Goal: Find contact information: Find contact information

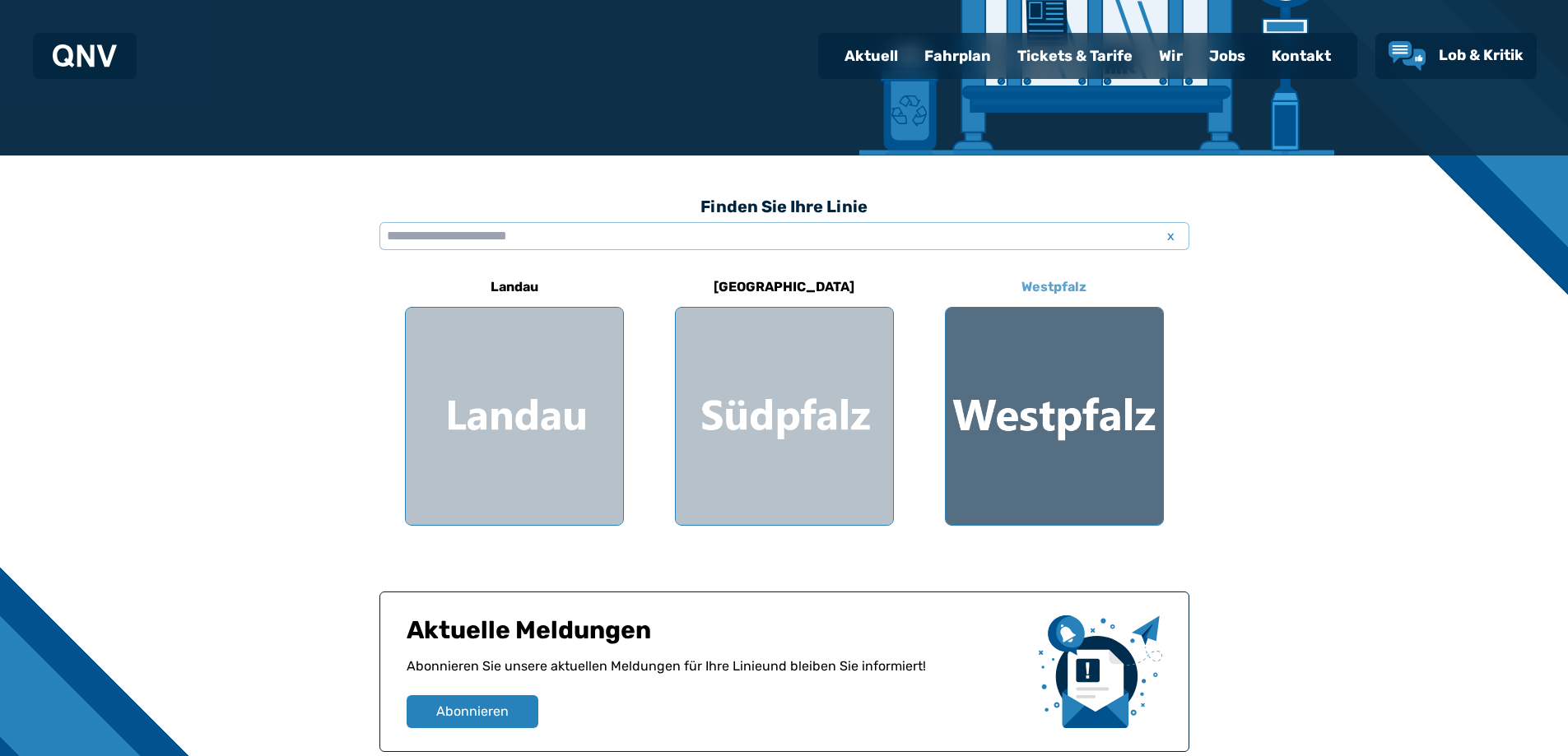
scroll to position [412, 0]
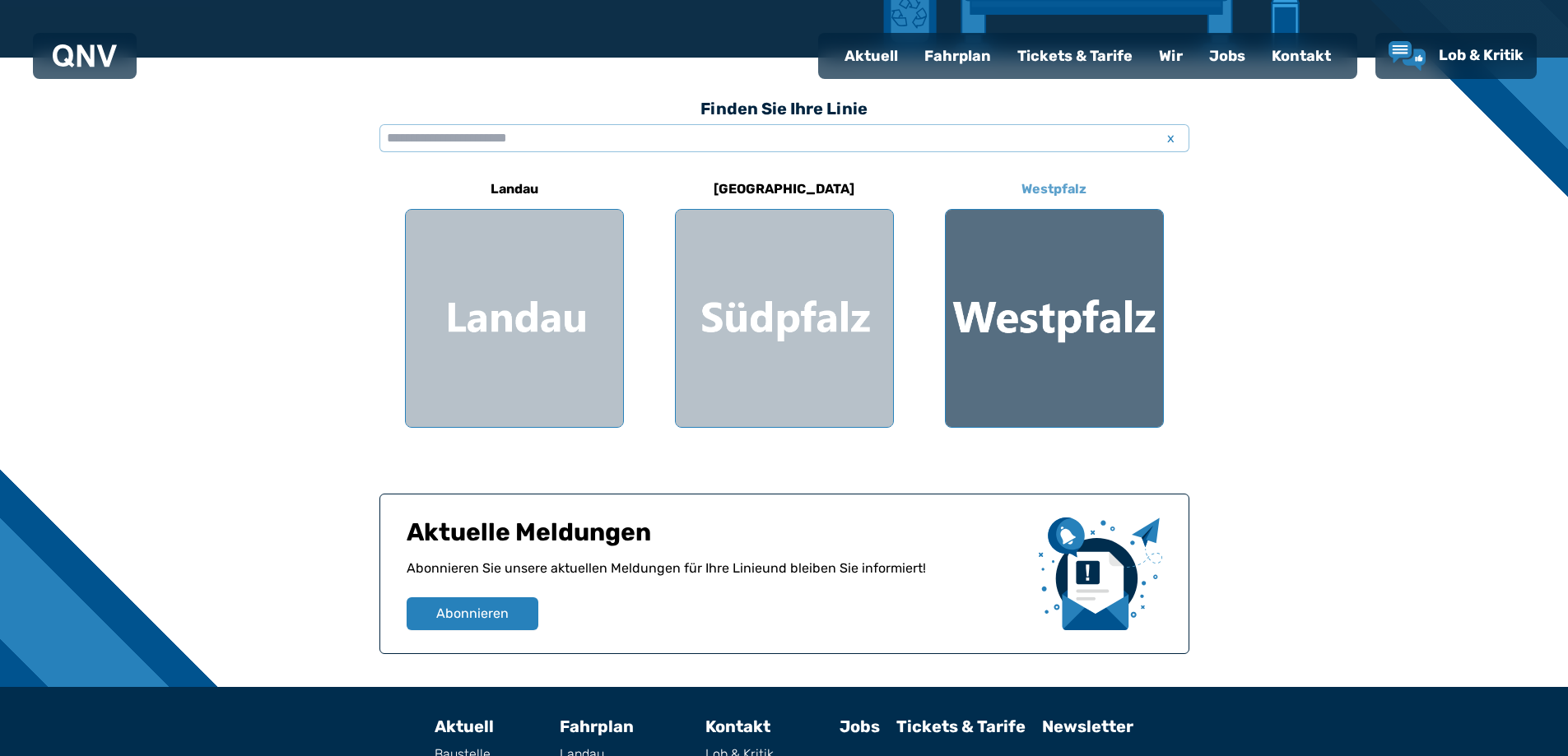
click at [1033, 347] on div at bounding box center [1054, 318] width 217 height 217
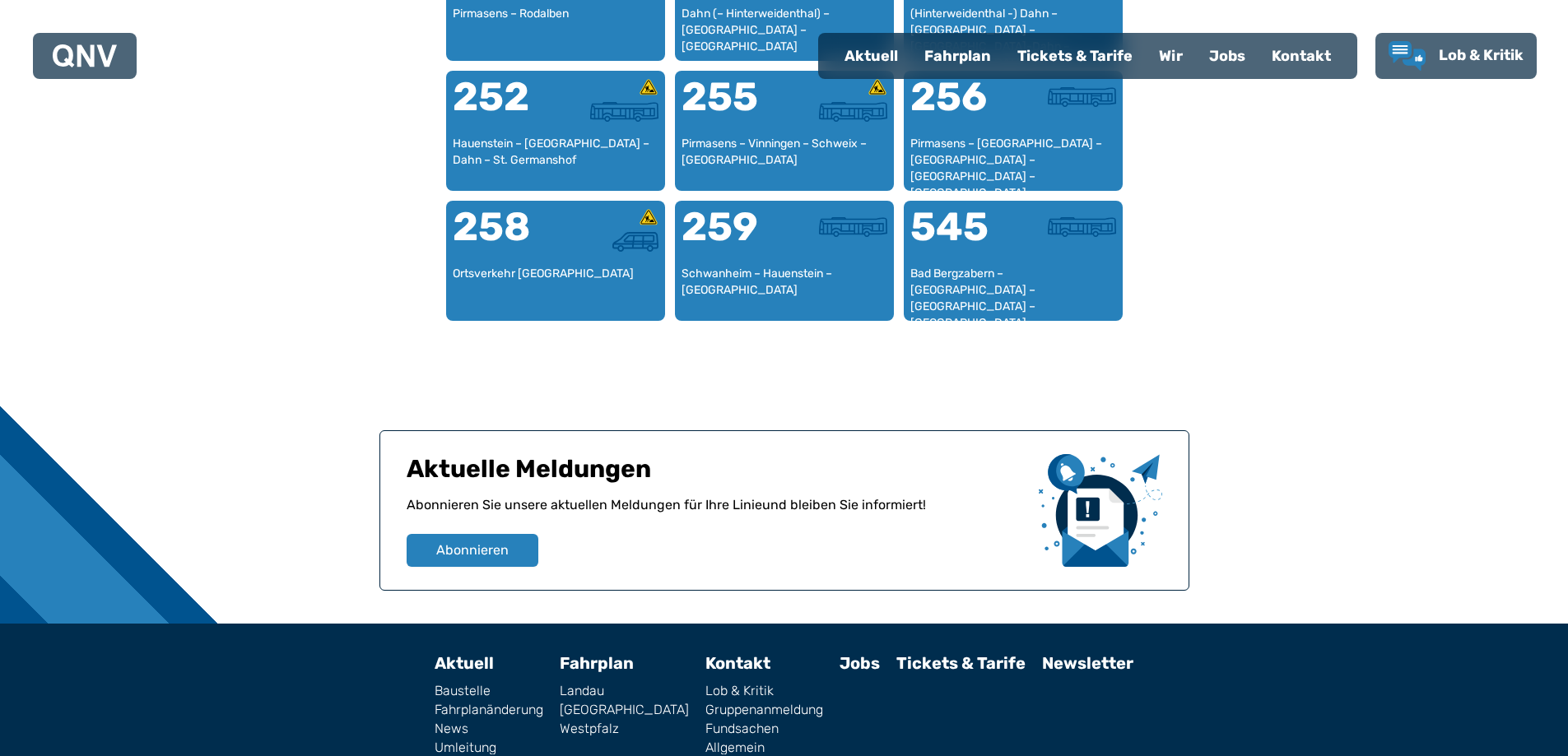
scroll to position [2303, 0]
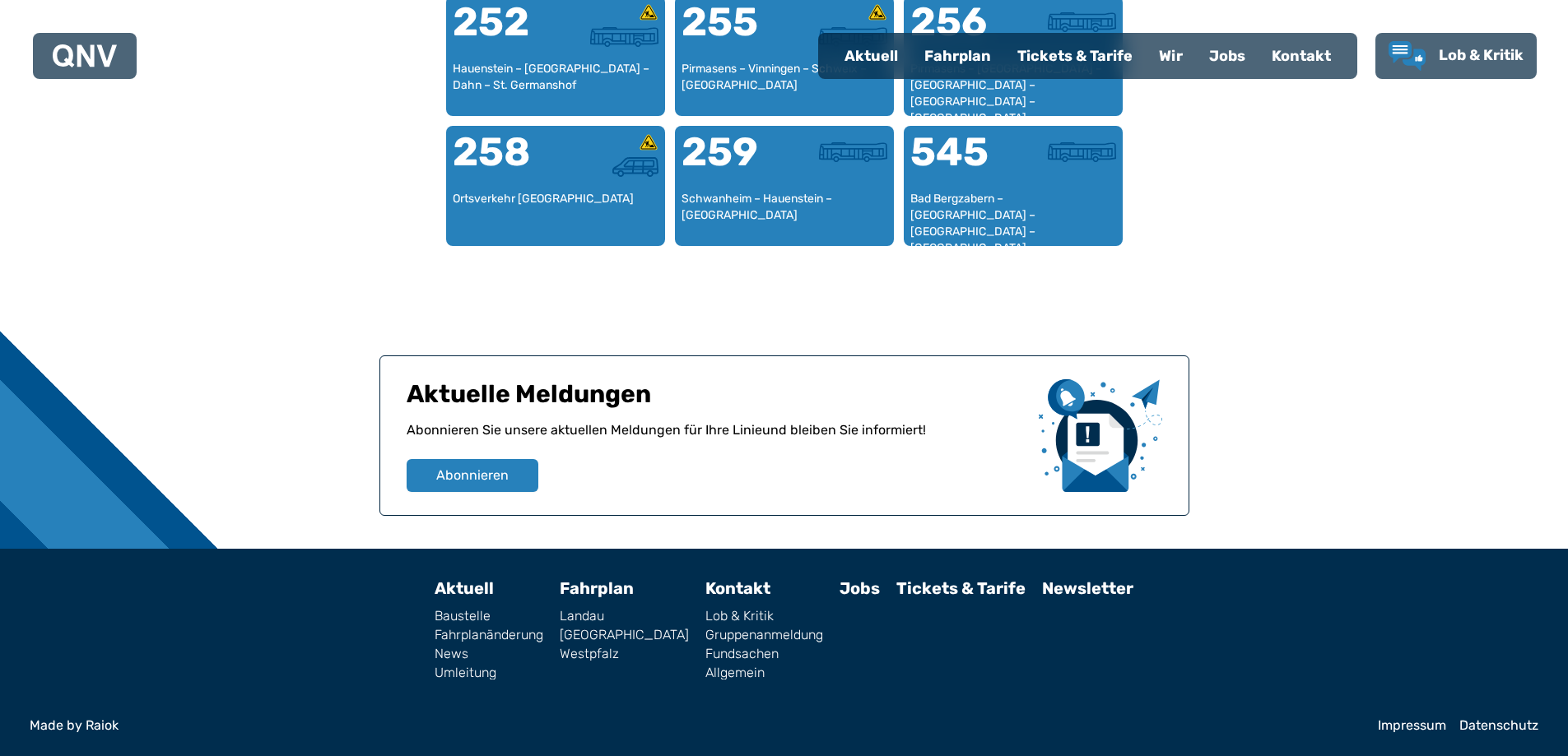
click at [705, 589] on link "Kontakt" at bounding box center [737, 588] width 65 height 20
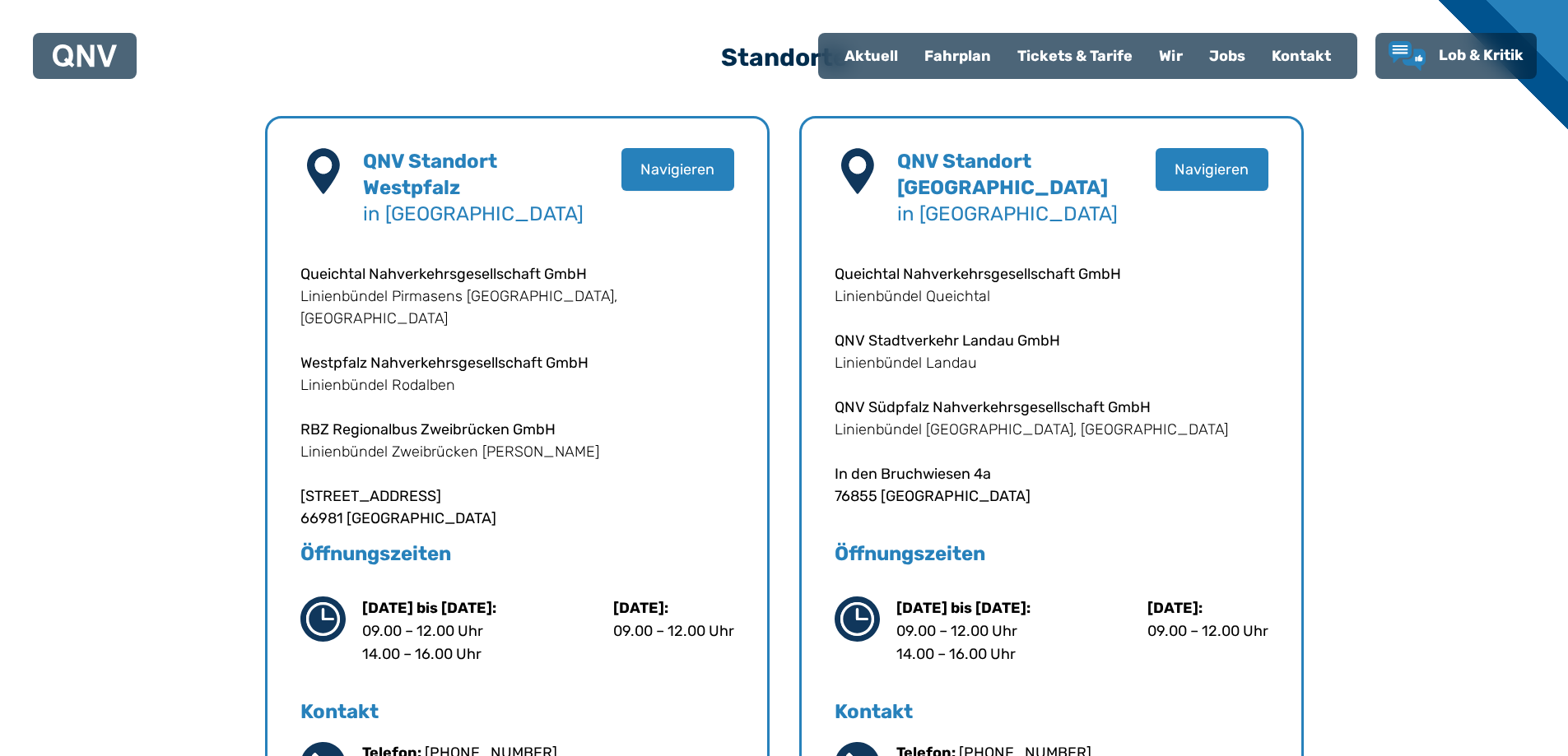
scroll to position [329, 0]
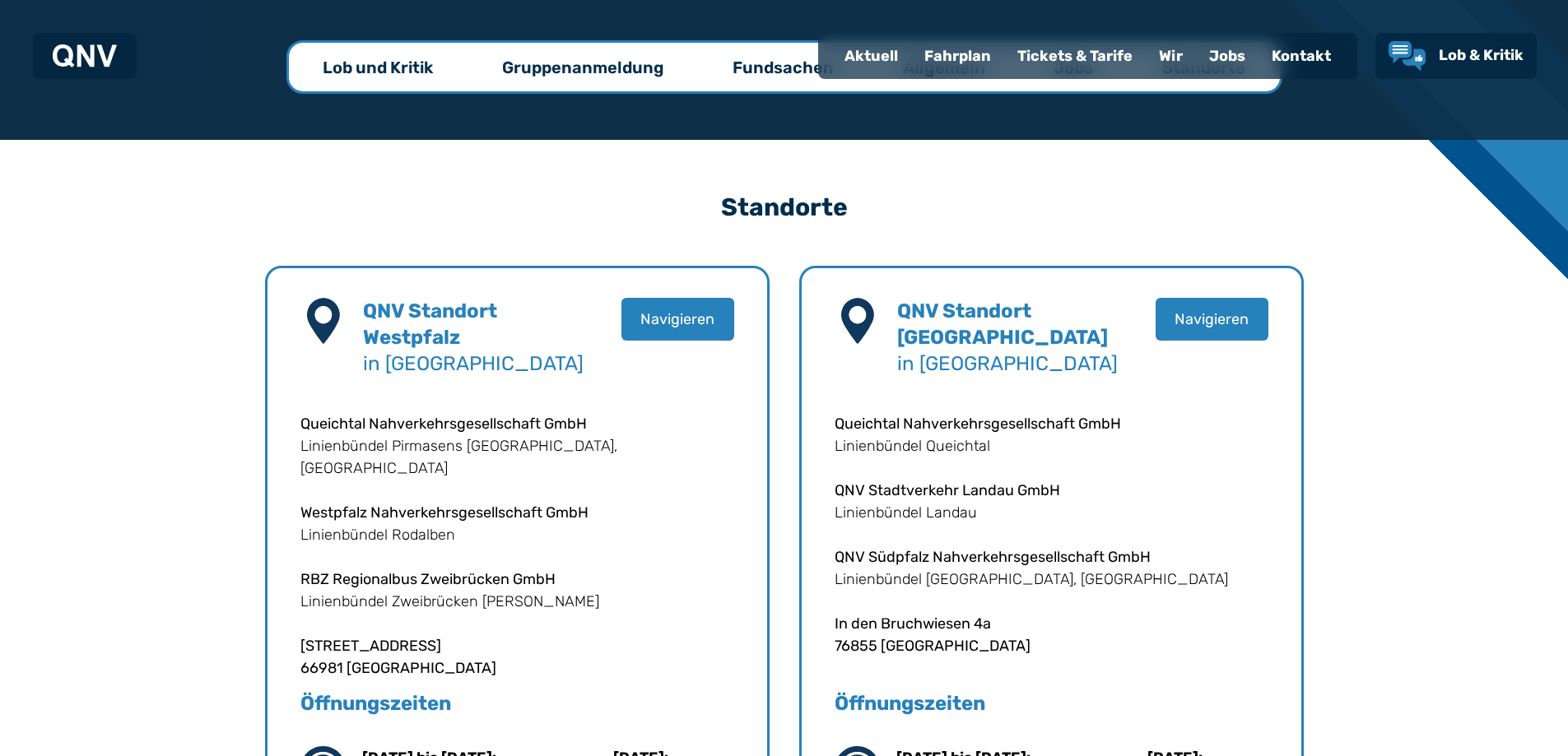
click at [855, 47] on div "Aktuell" at bounding box center [871, 56] width 80 height 43
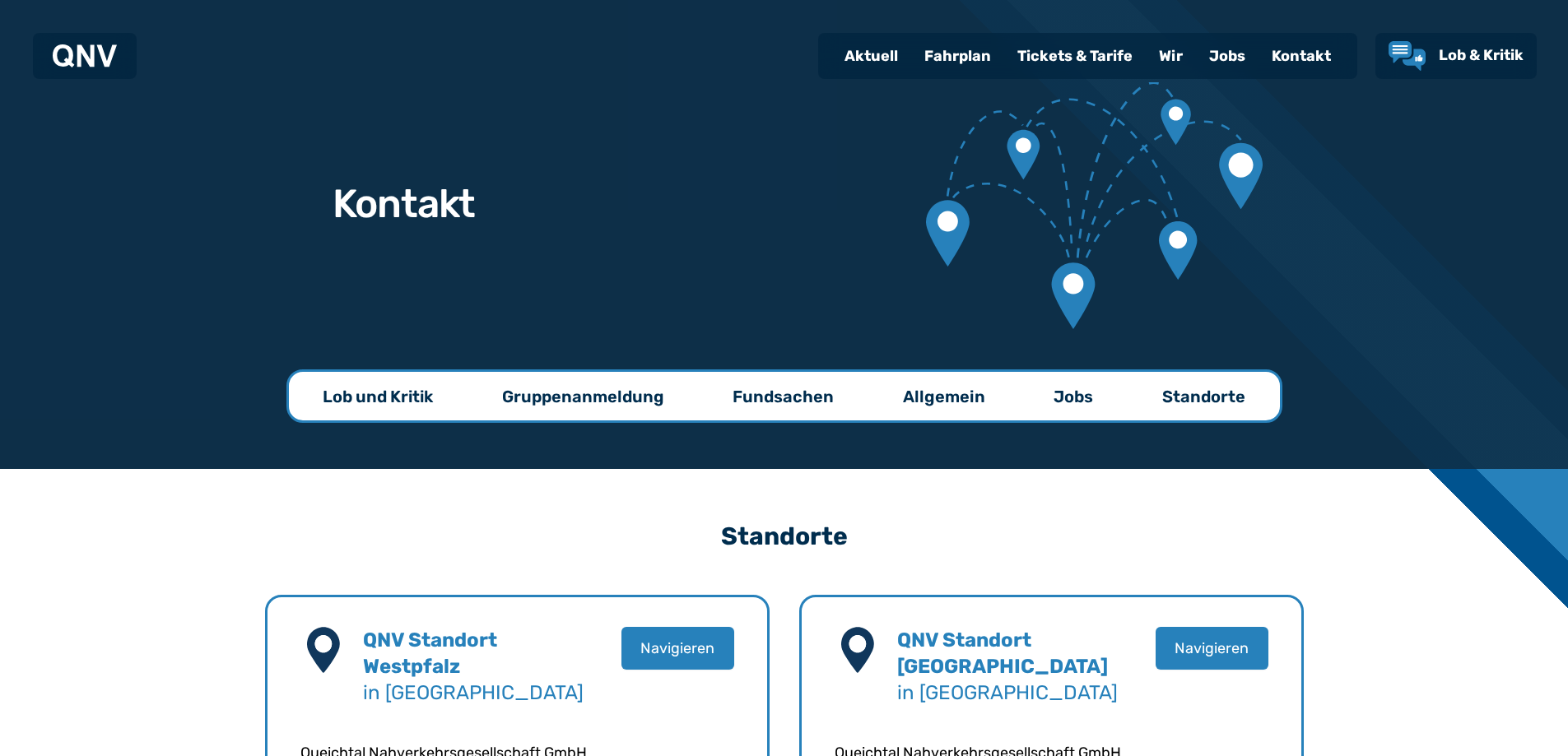
select select "*"
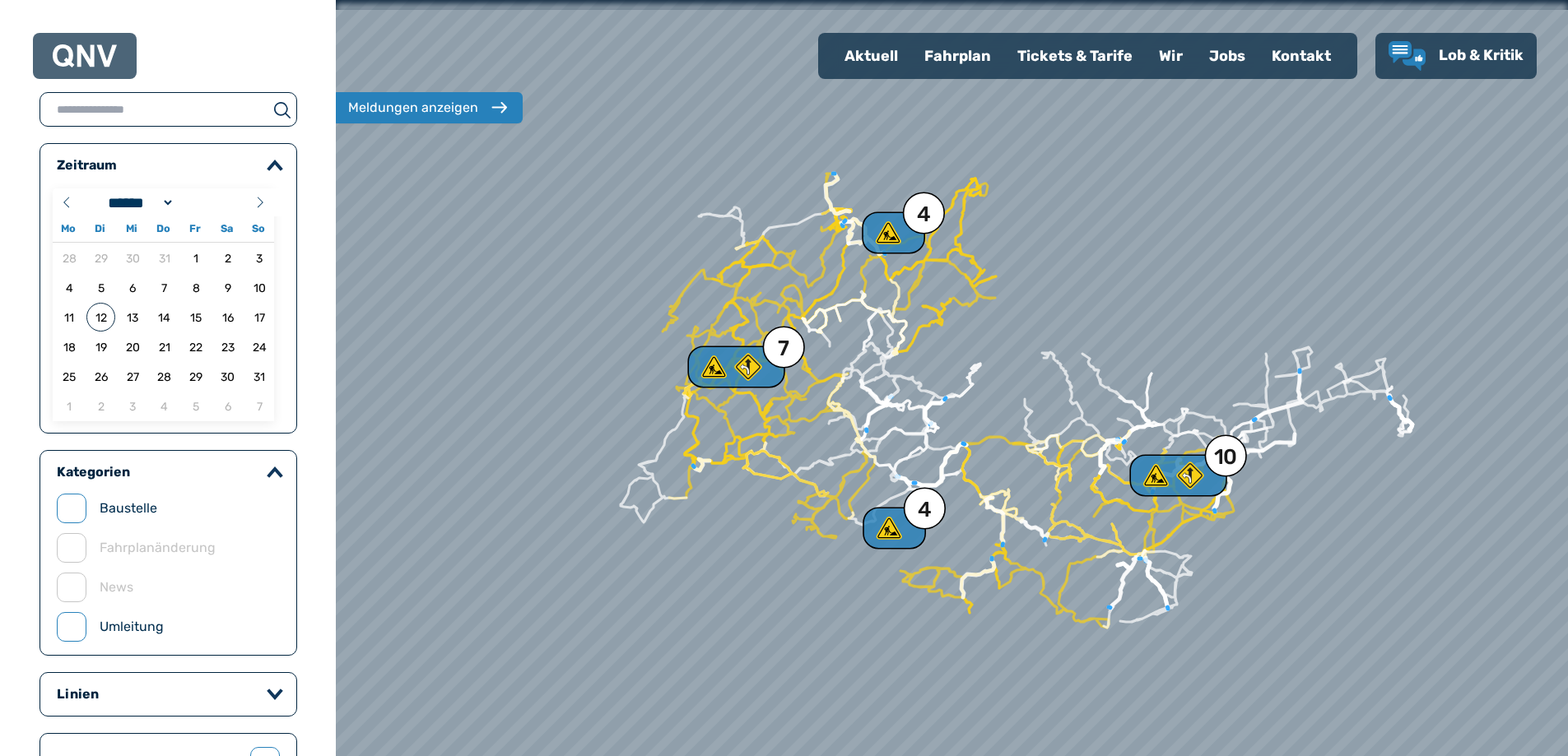
scroll to position [329, 0]
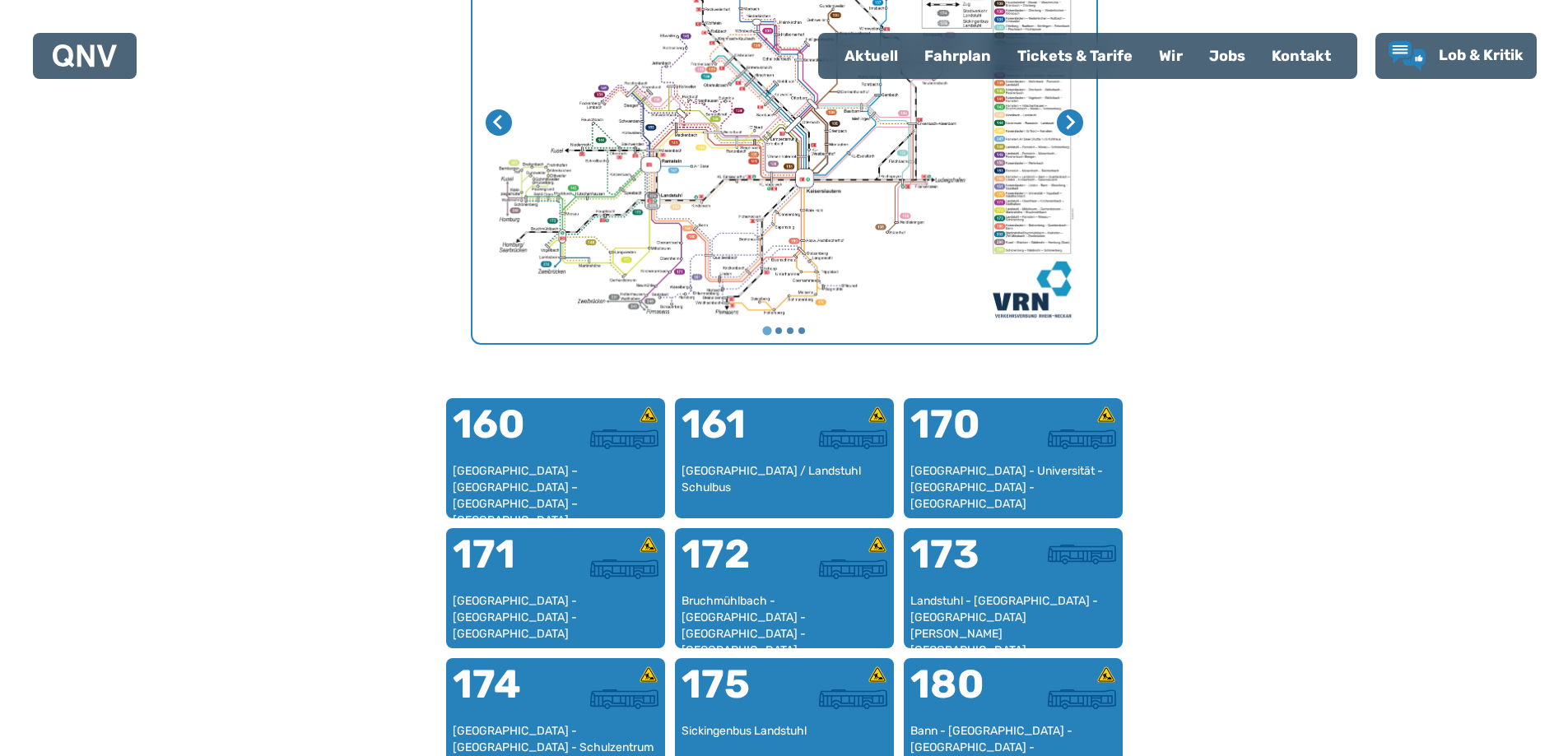
scroll to position [754, 0]
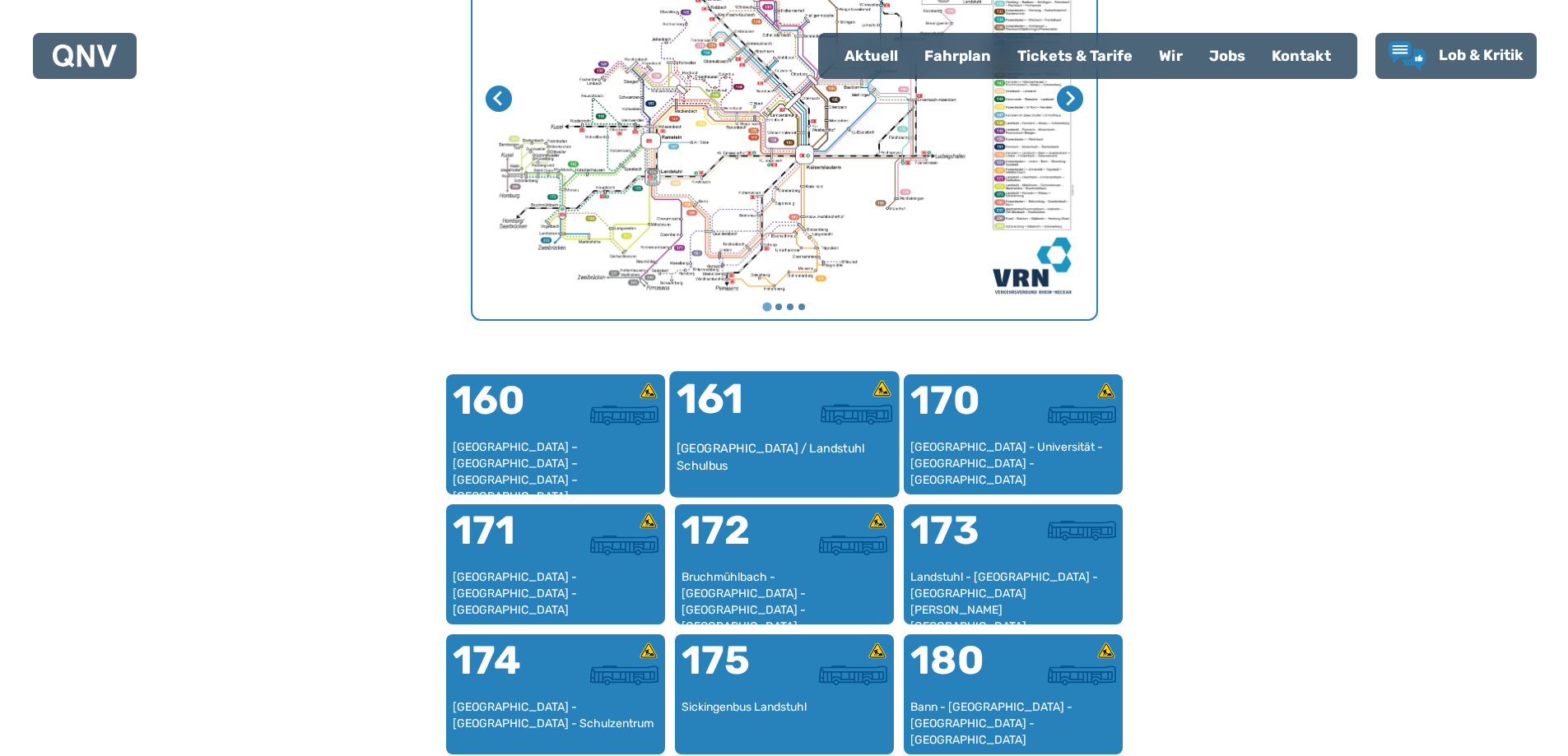
click at [808, 448] on div "Kaiserslautern / Landstuhl Schulbus" at bounding box center [784, 465] width 217 height 51
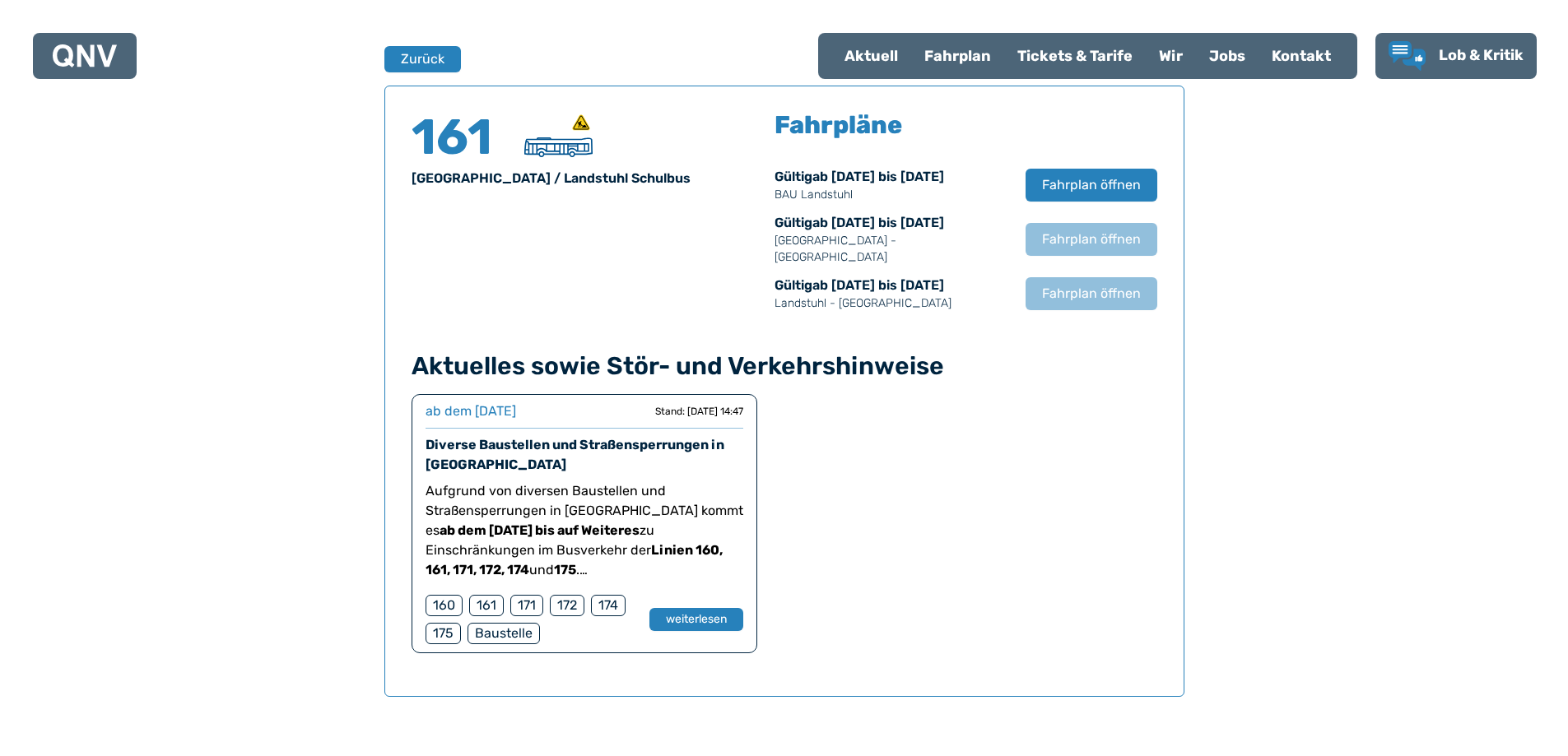
scroll to position [1084, 0]
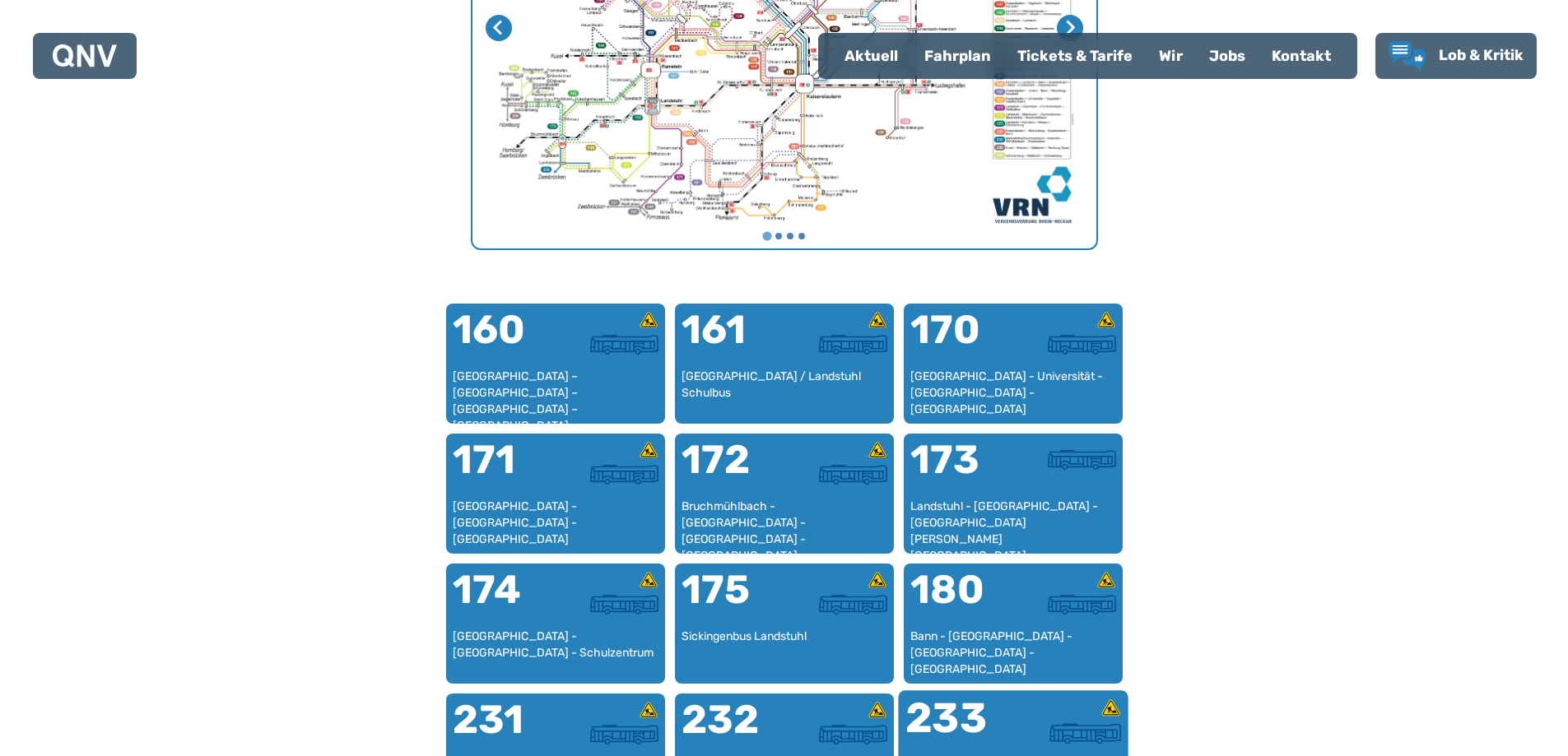
scroll to position [918, 0]
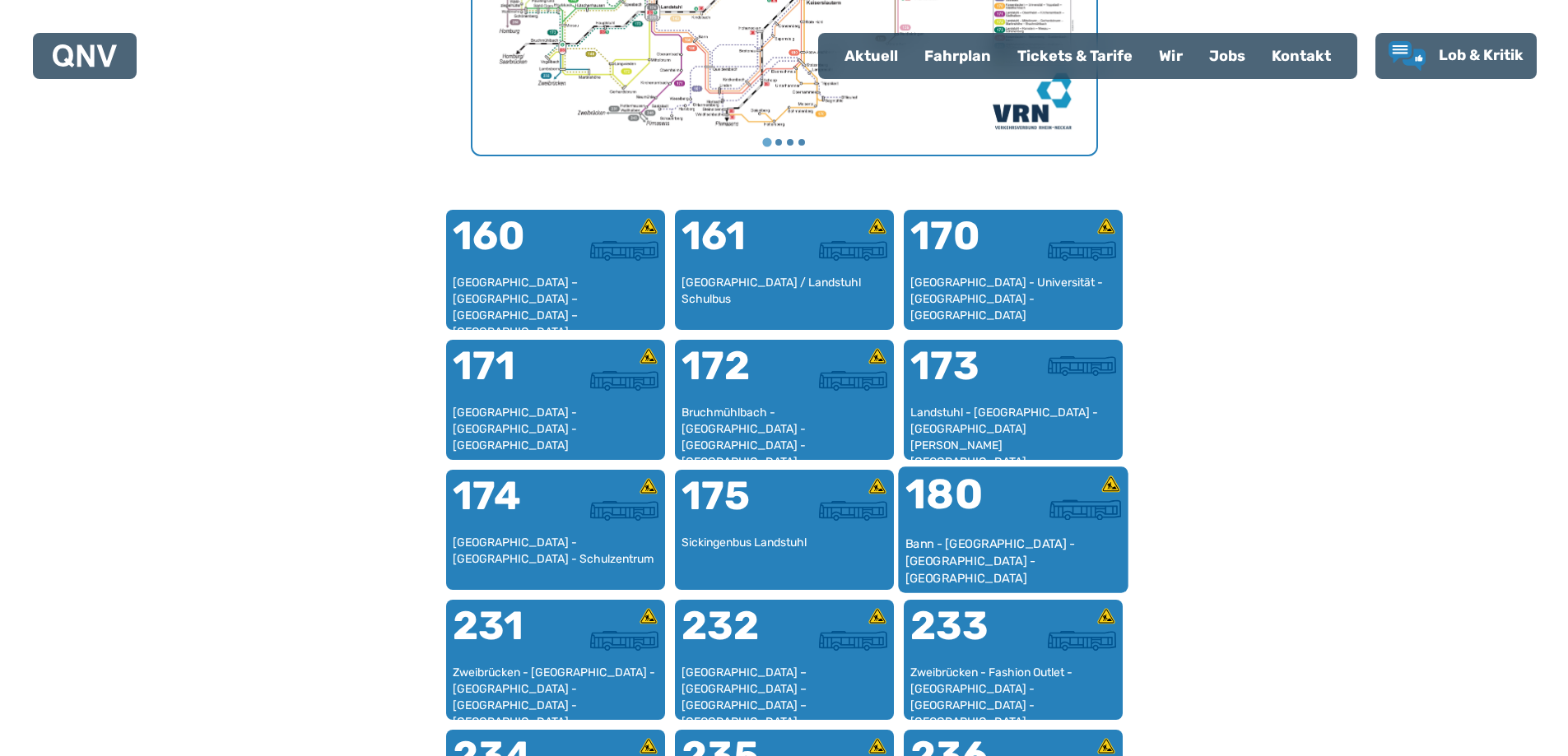
click at [996, 529] on div "180" at bounding box center [957, 505] width 107 height 62
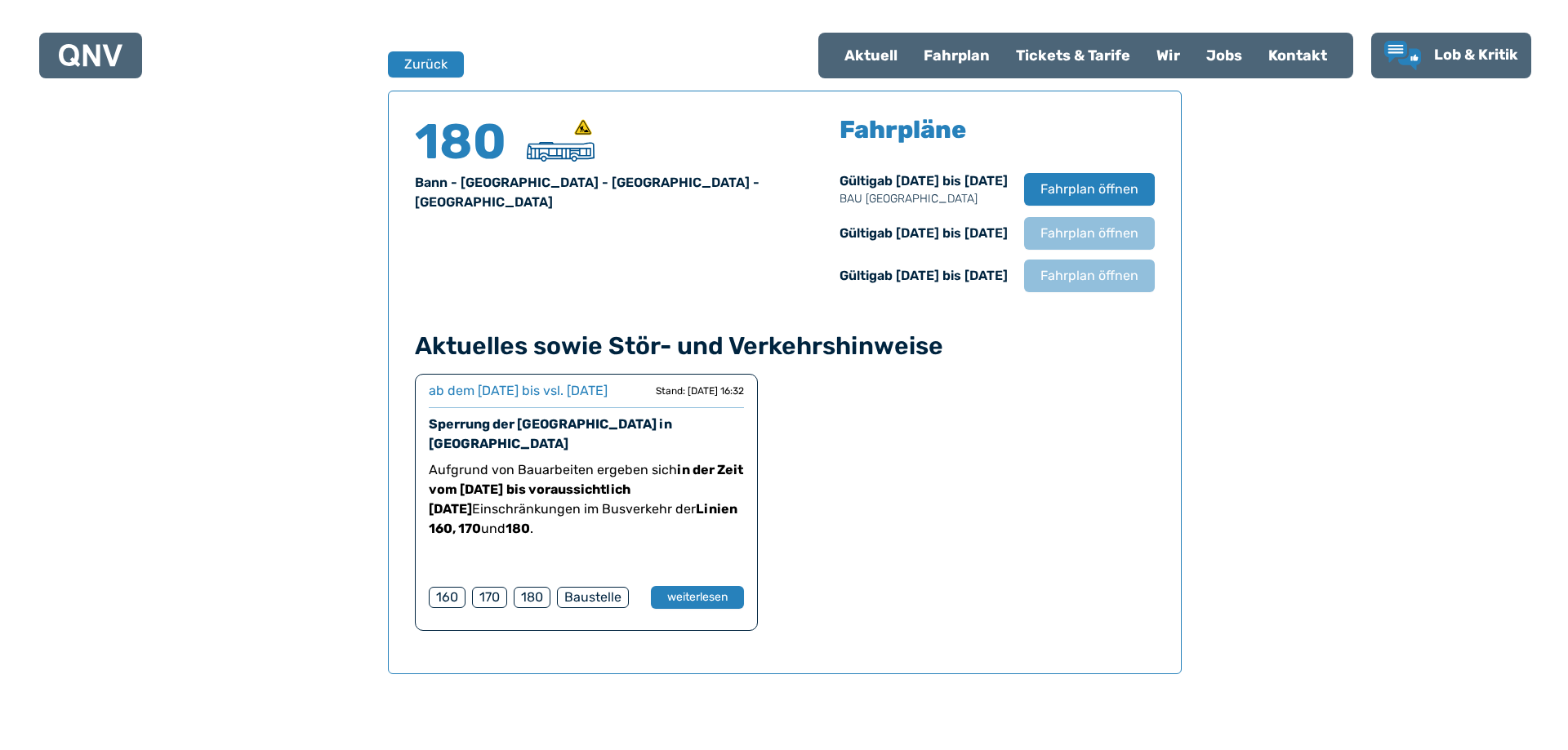
scroll to position [1076, 0]
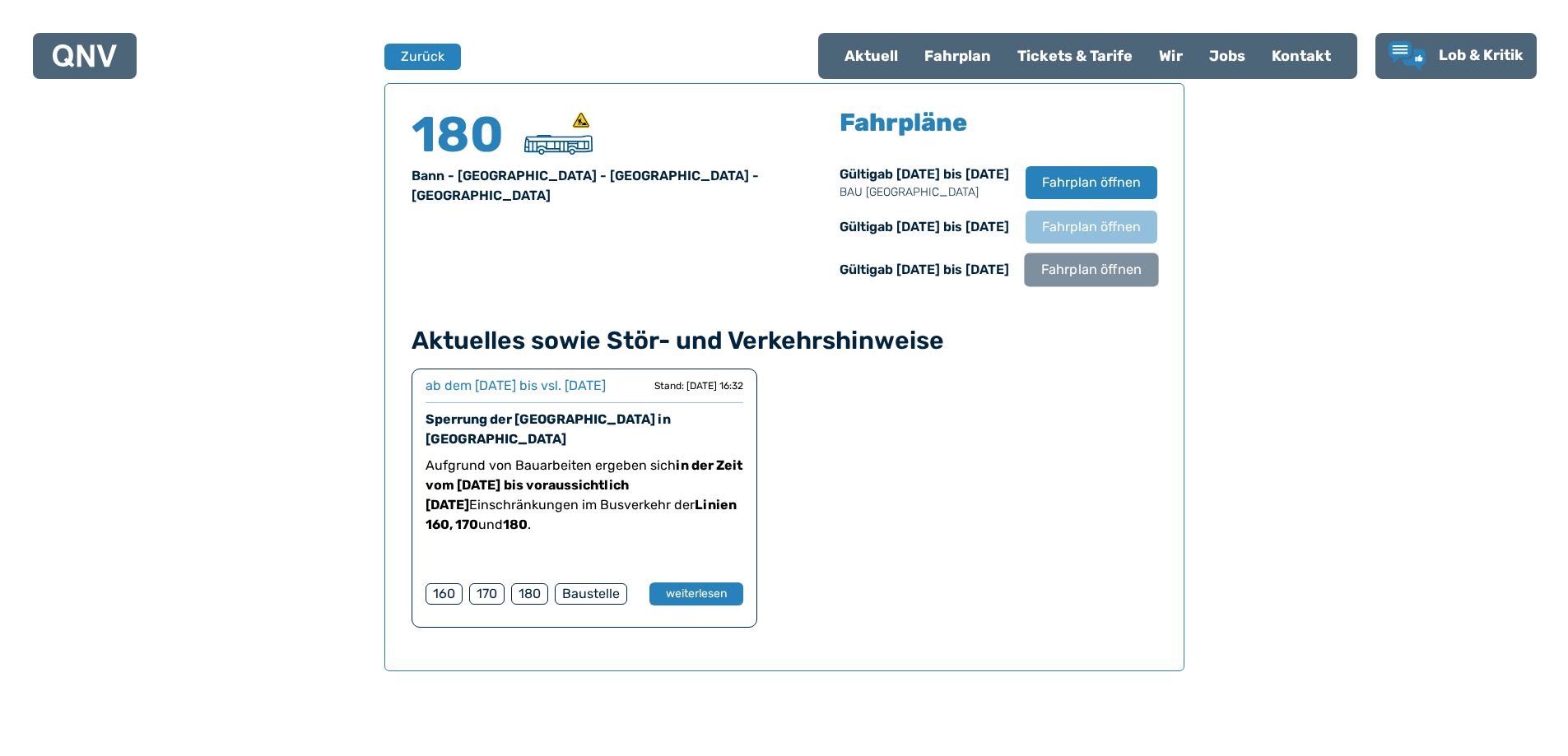
click at [1098, 272] on span "Fahrplan öffnen" at bounding box center [1090, 270] width 100 height 20
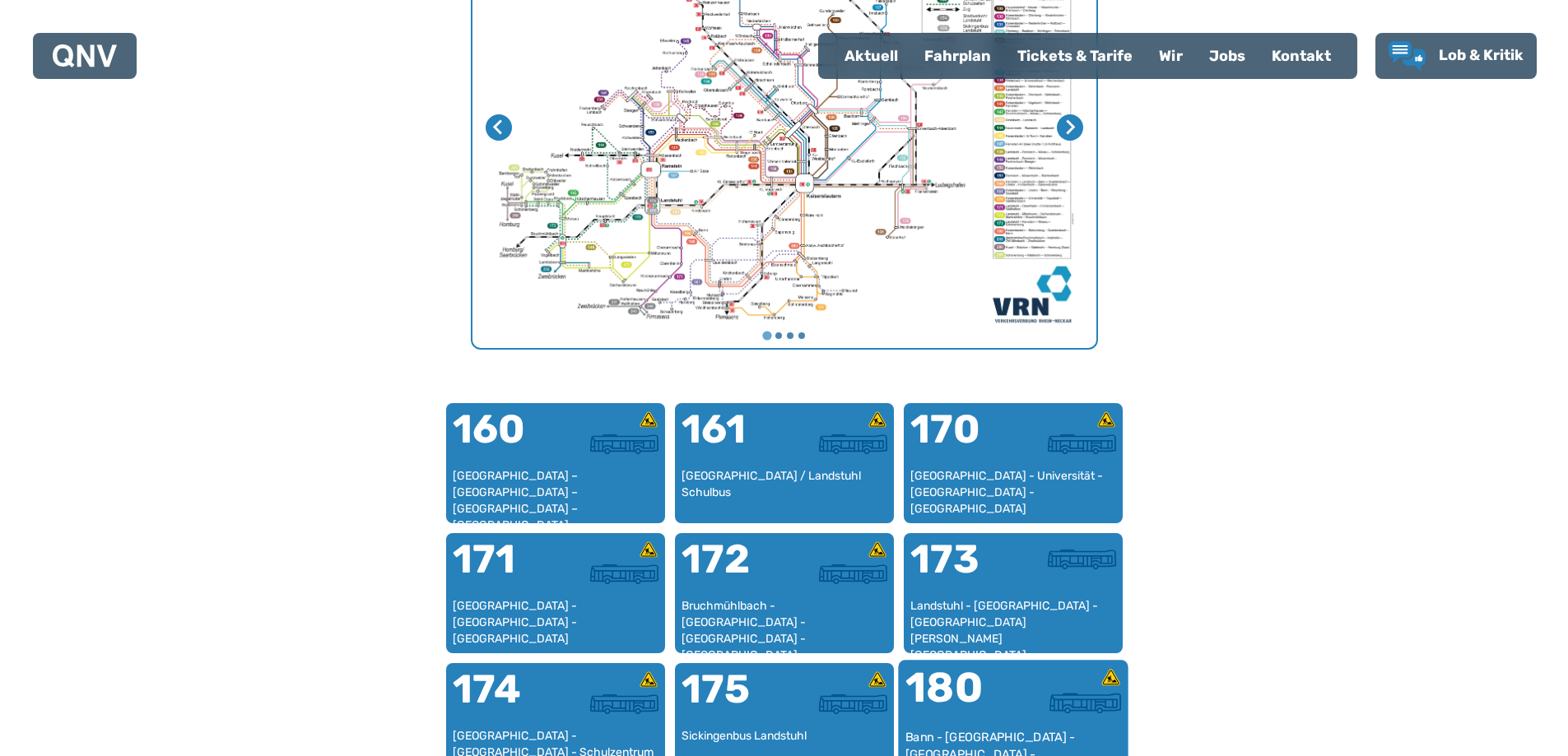
scroll to position [754, 0]
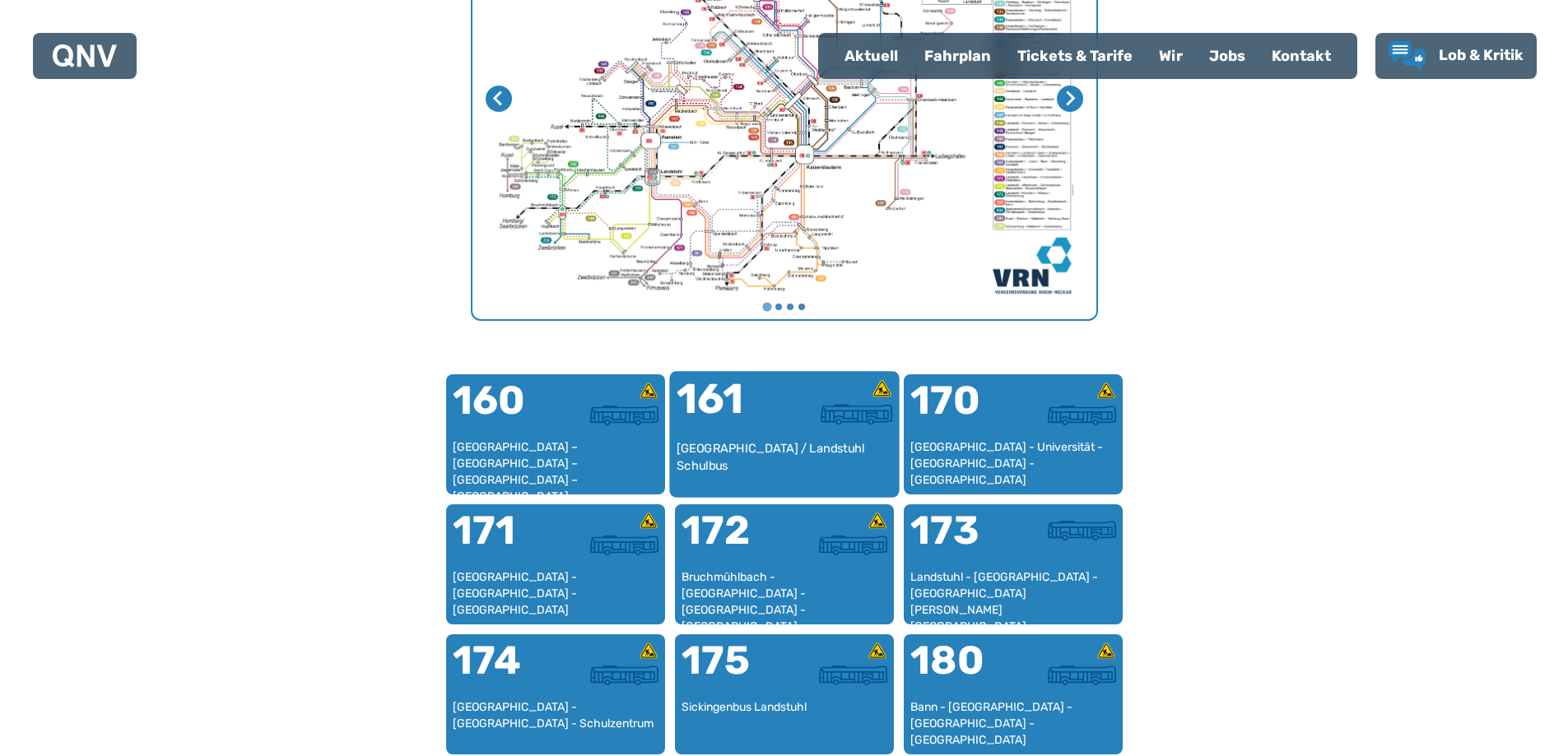
click at [844, 427] on div at bounding box center [838, 410] width 107 height 62
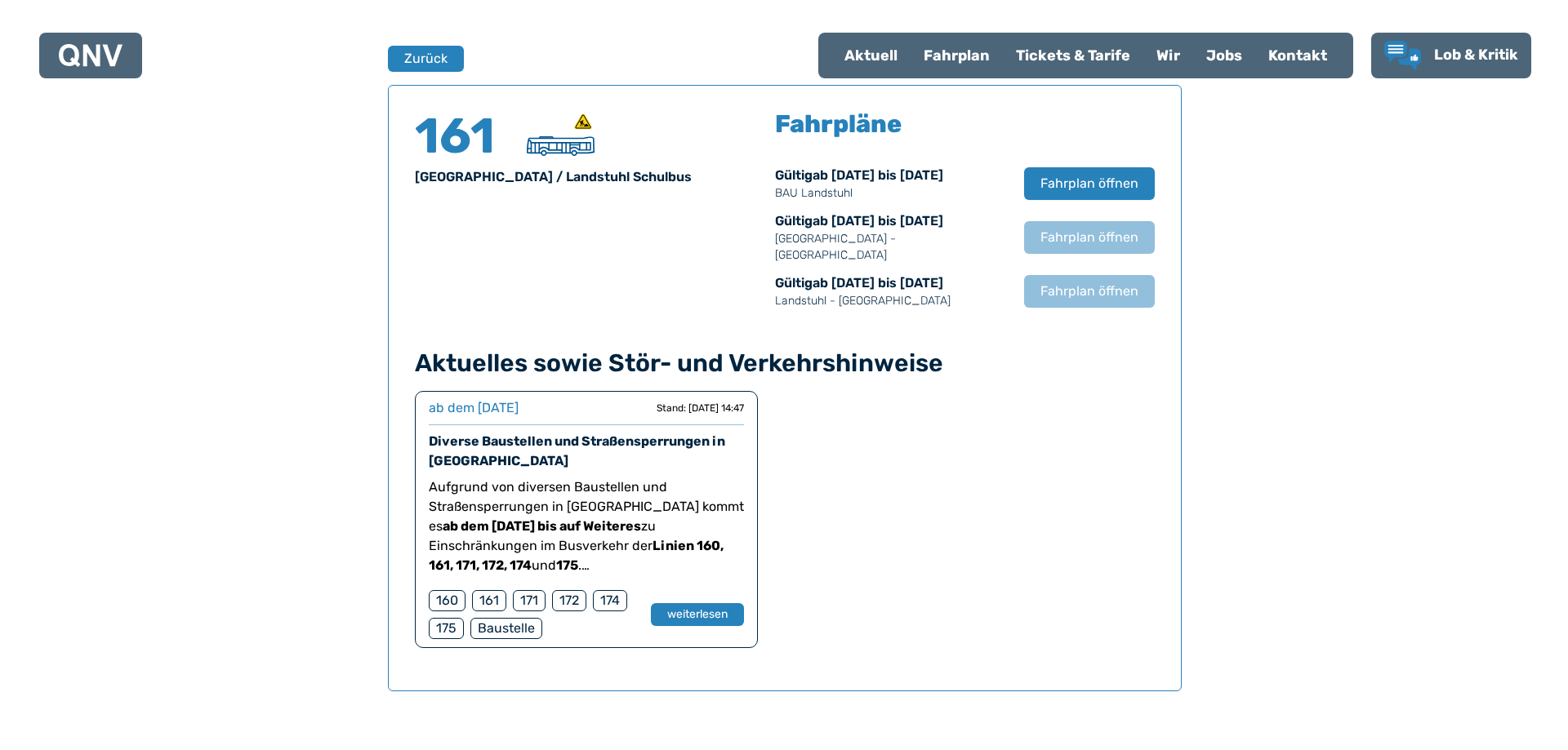
scroll to position [1076, 0]
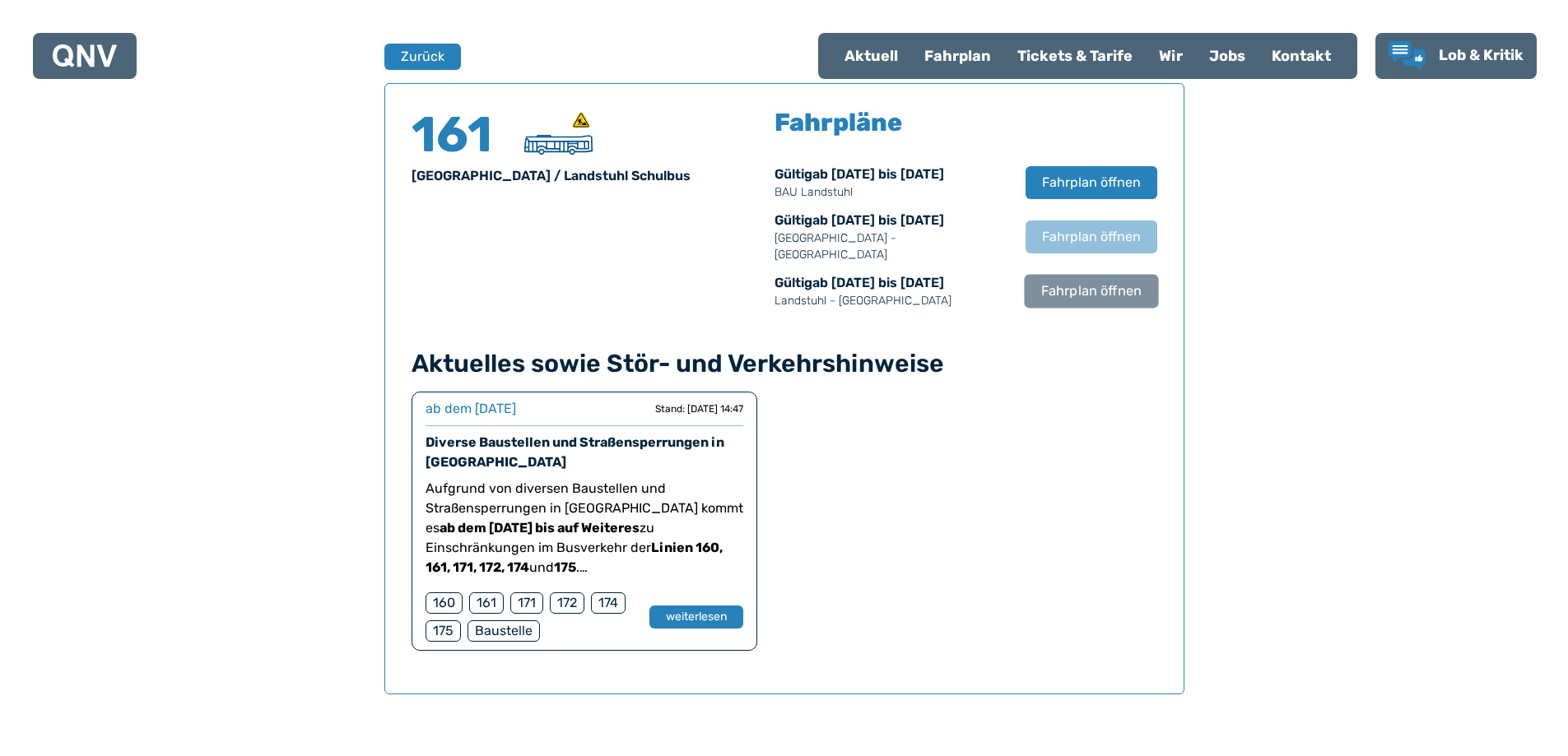
click at [1084, 281] on span "Fahrplan öffnen" at bounding box center [1090, 291] width 100 height 20
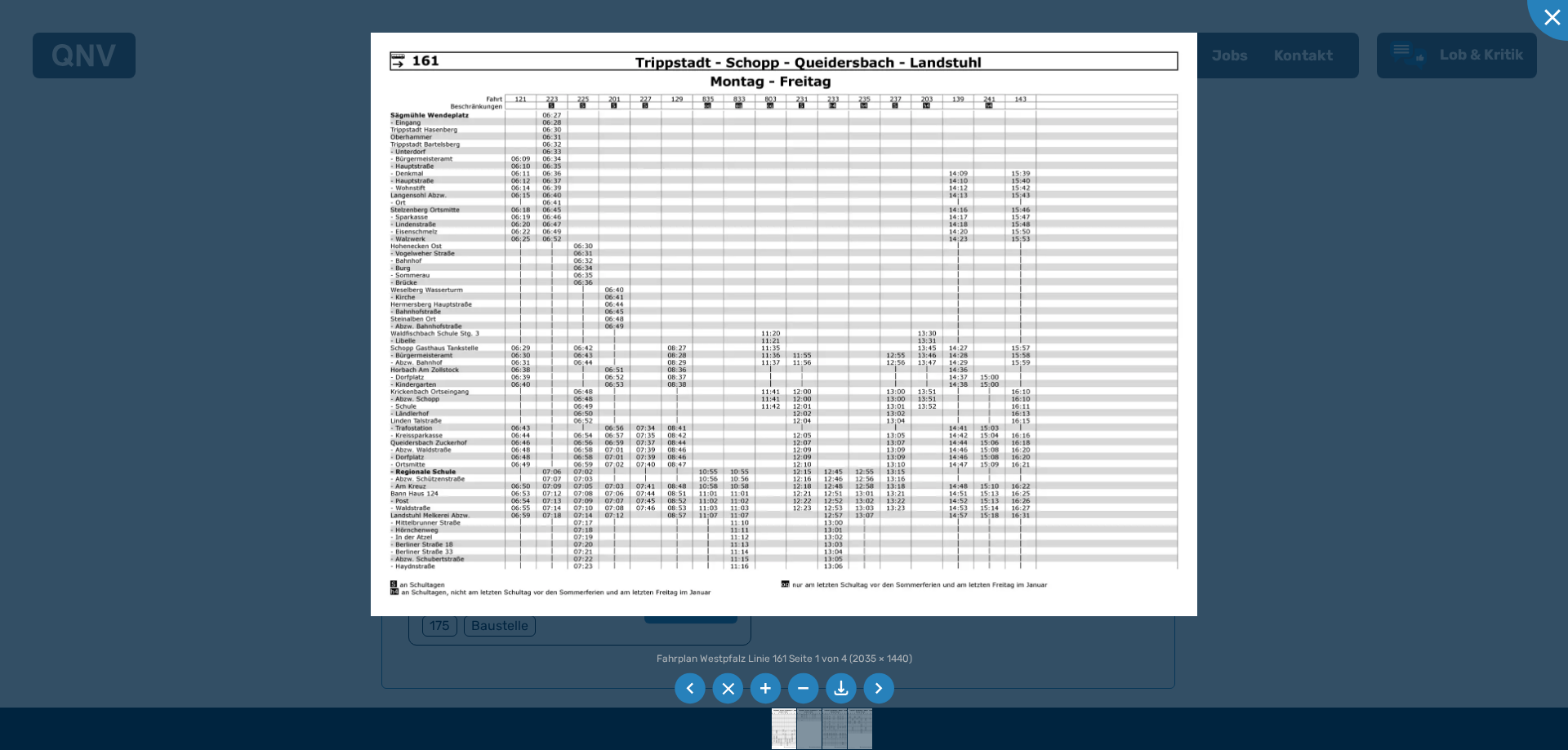
click at [880, 691] on li at bounding box center [878, 688] width 31 height 31
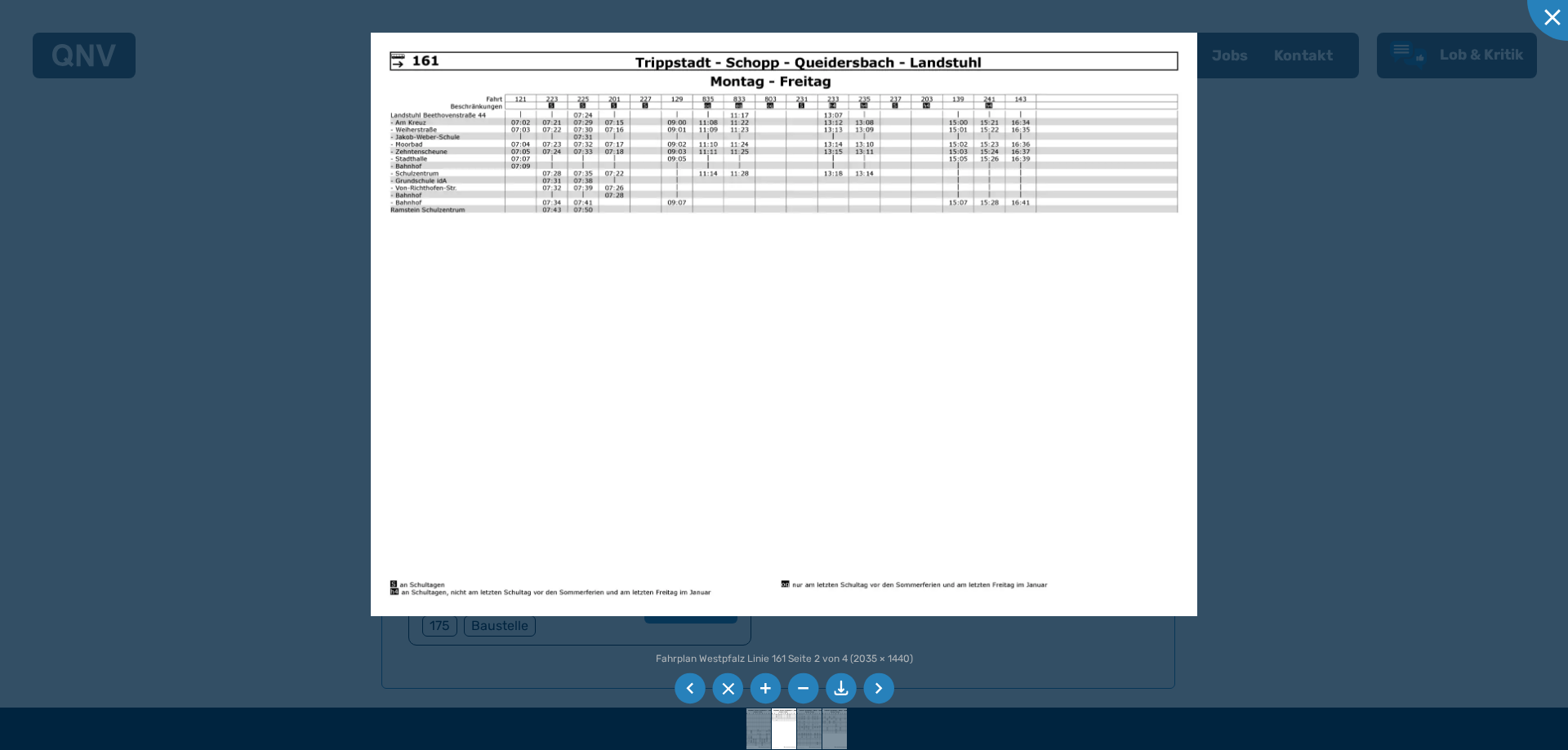
click at [880, 691] on li at bounding box center [878, 688] width 31 height 31
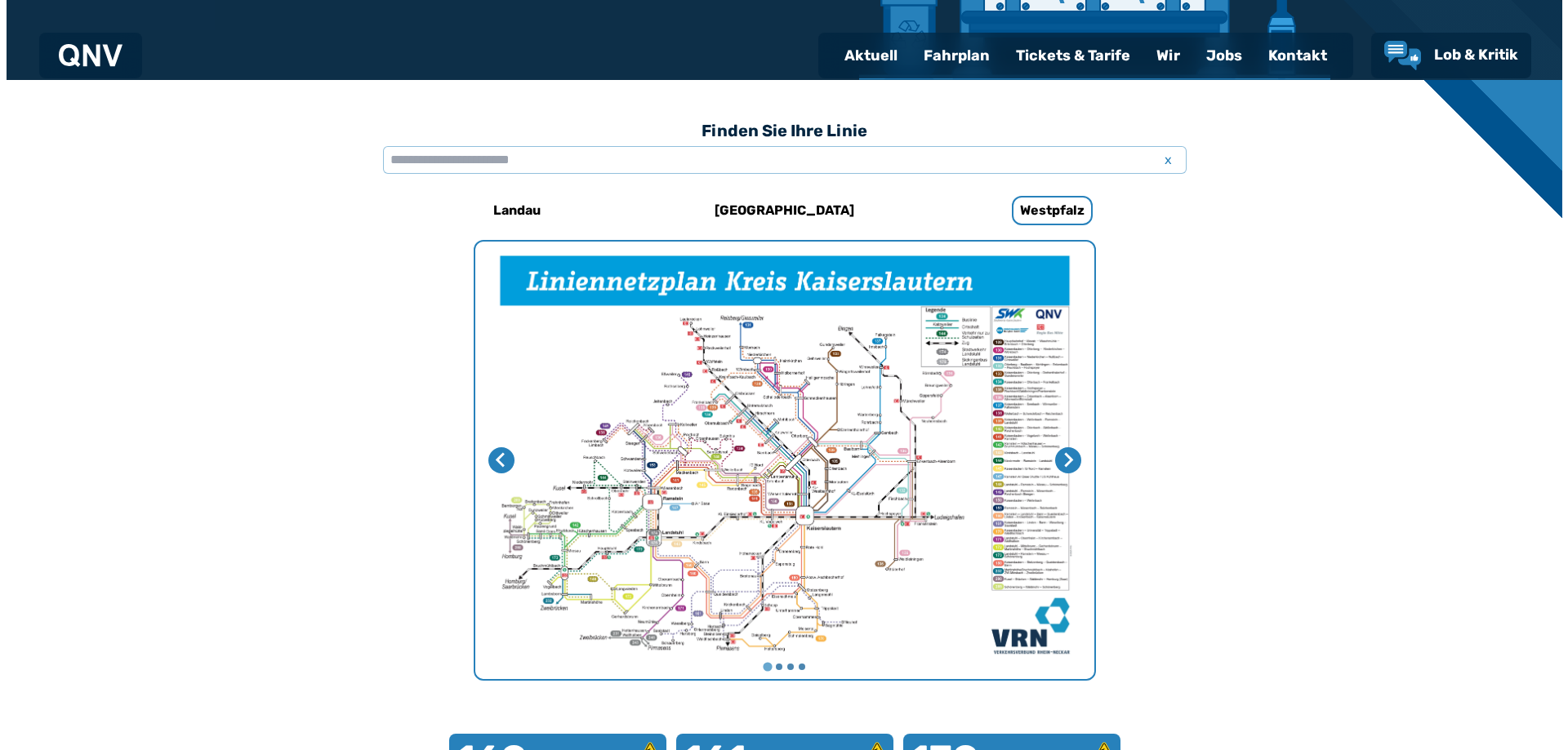
scroll to position [340, 0]
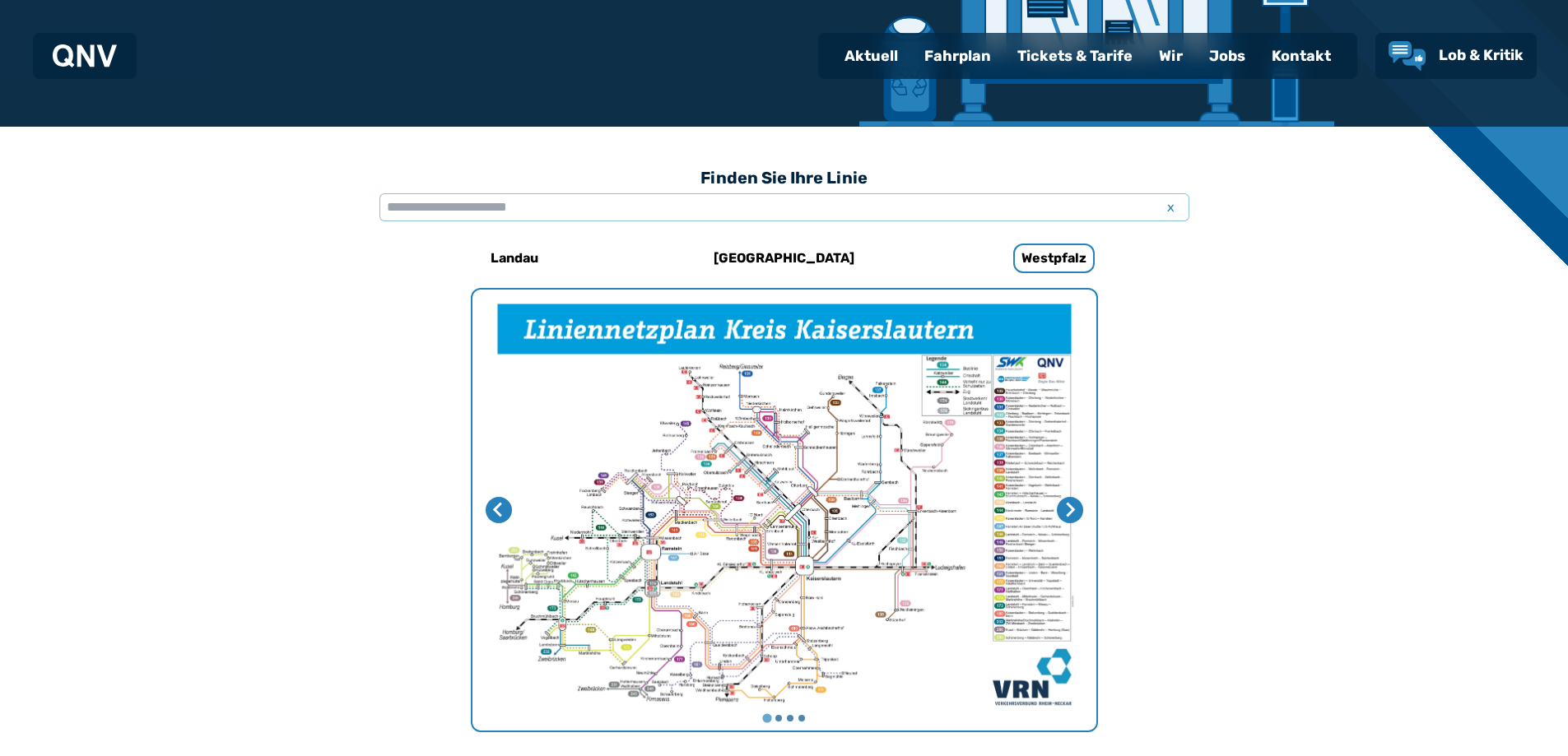
click at [885, 487] on img "1 von 4" at bounding box center [784, 509] width 624 height 441
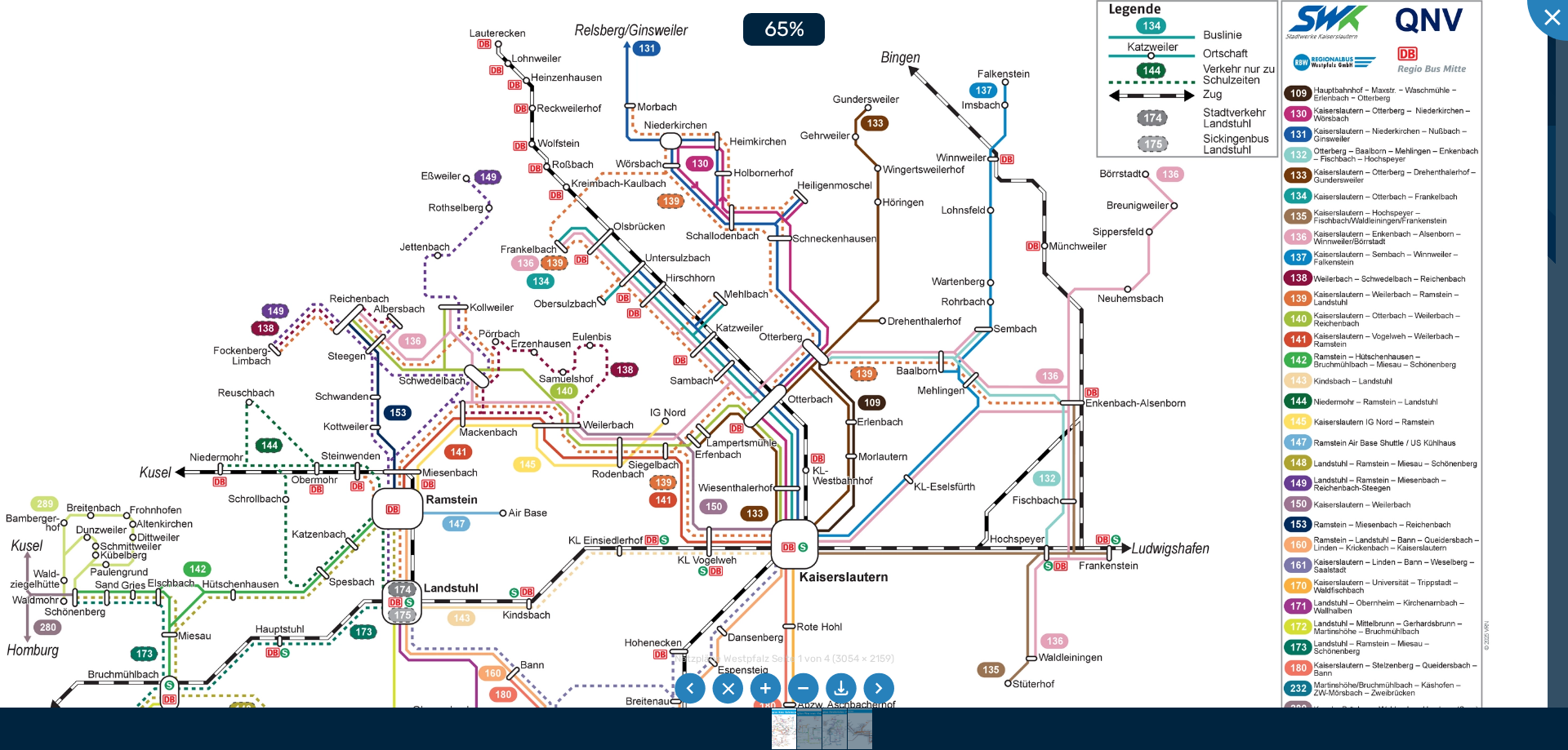
click at [928, 517] on img at bounding box center [742, 400] width 1610 height 1138
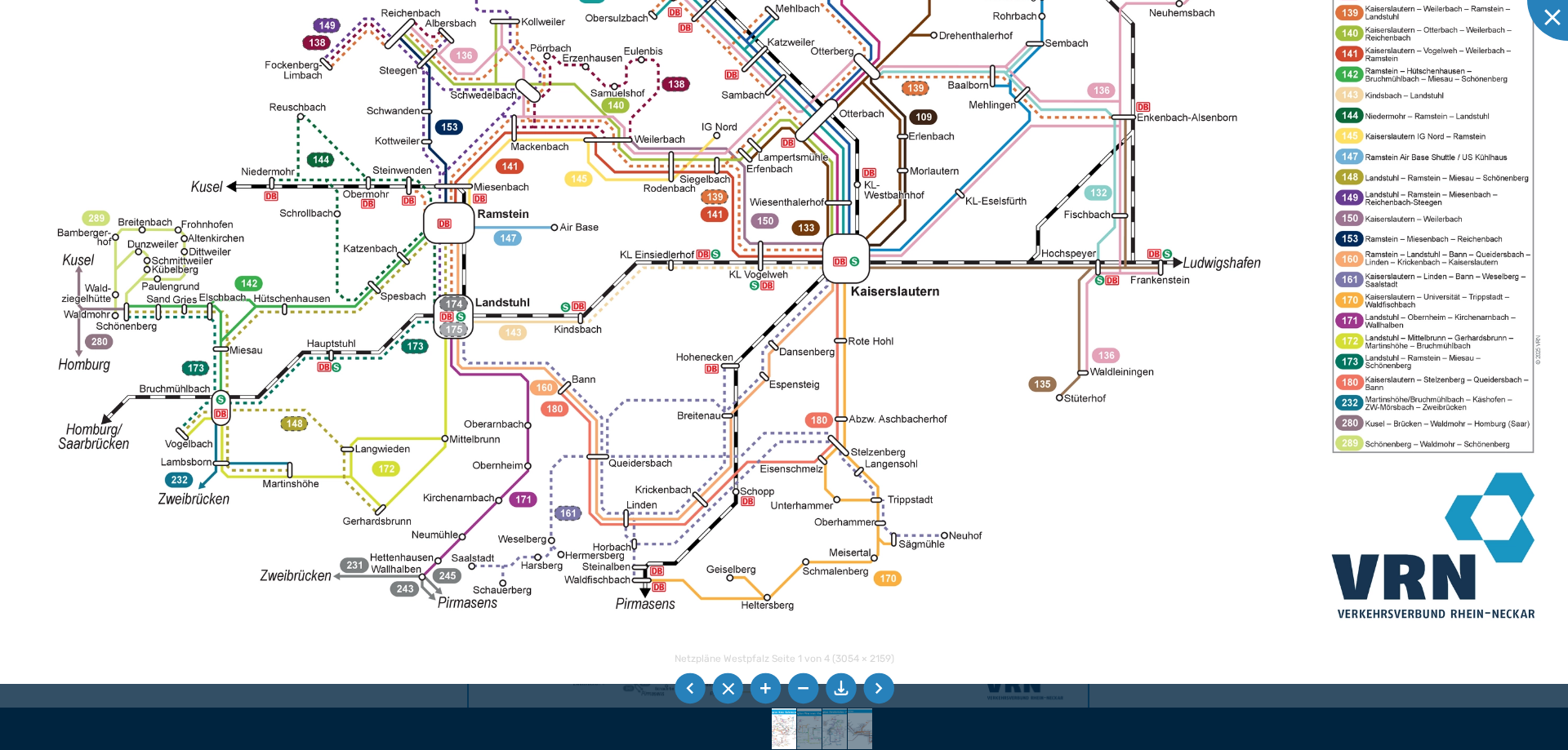
click at [976, 244] on img at bounding box center [793, 114] width 1610 height 1138
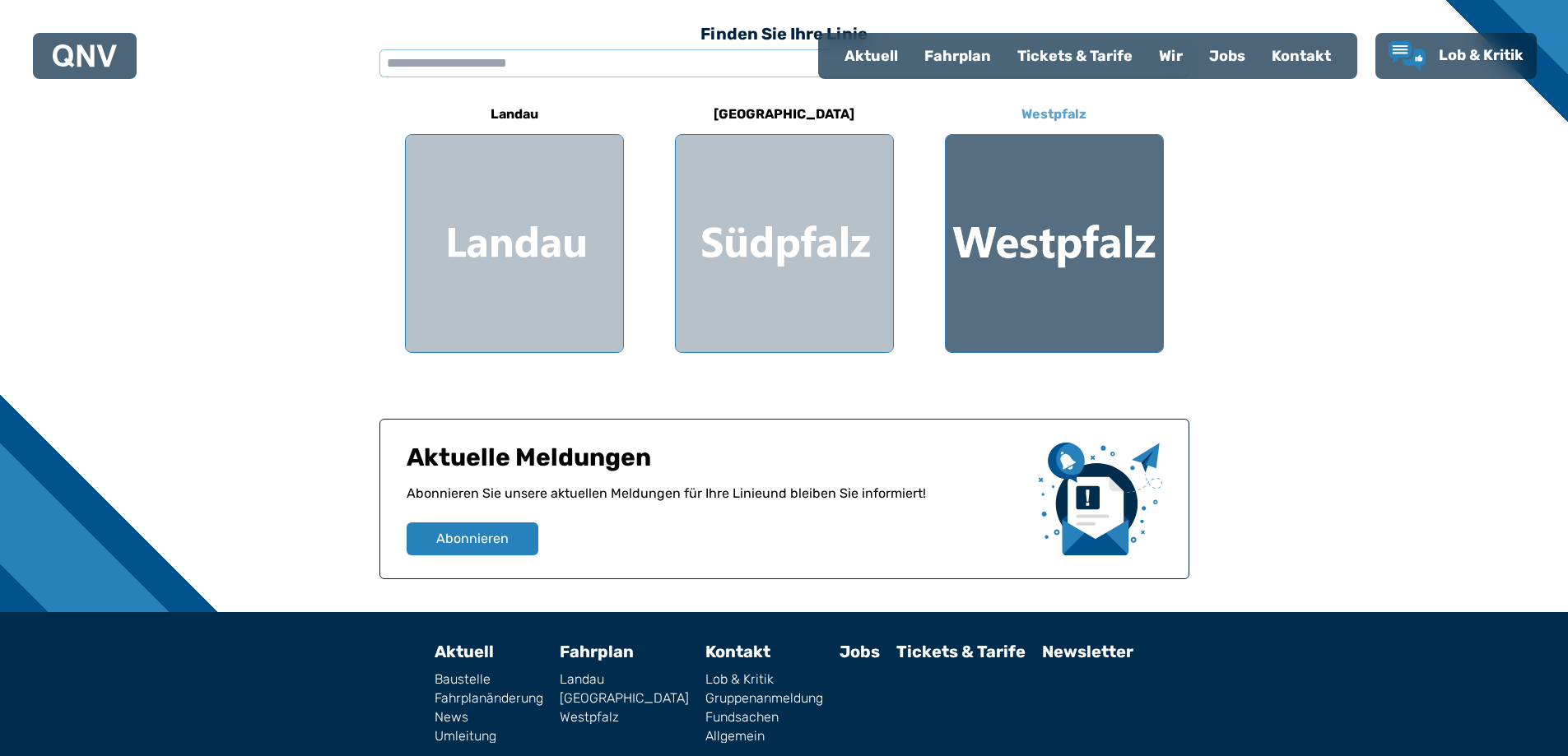
scroll to position [493, 0]
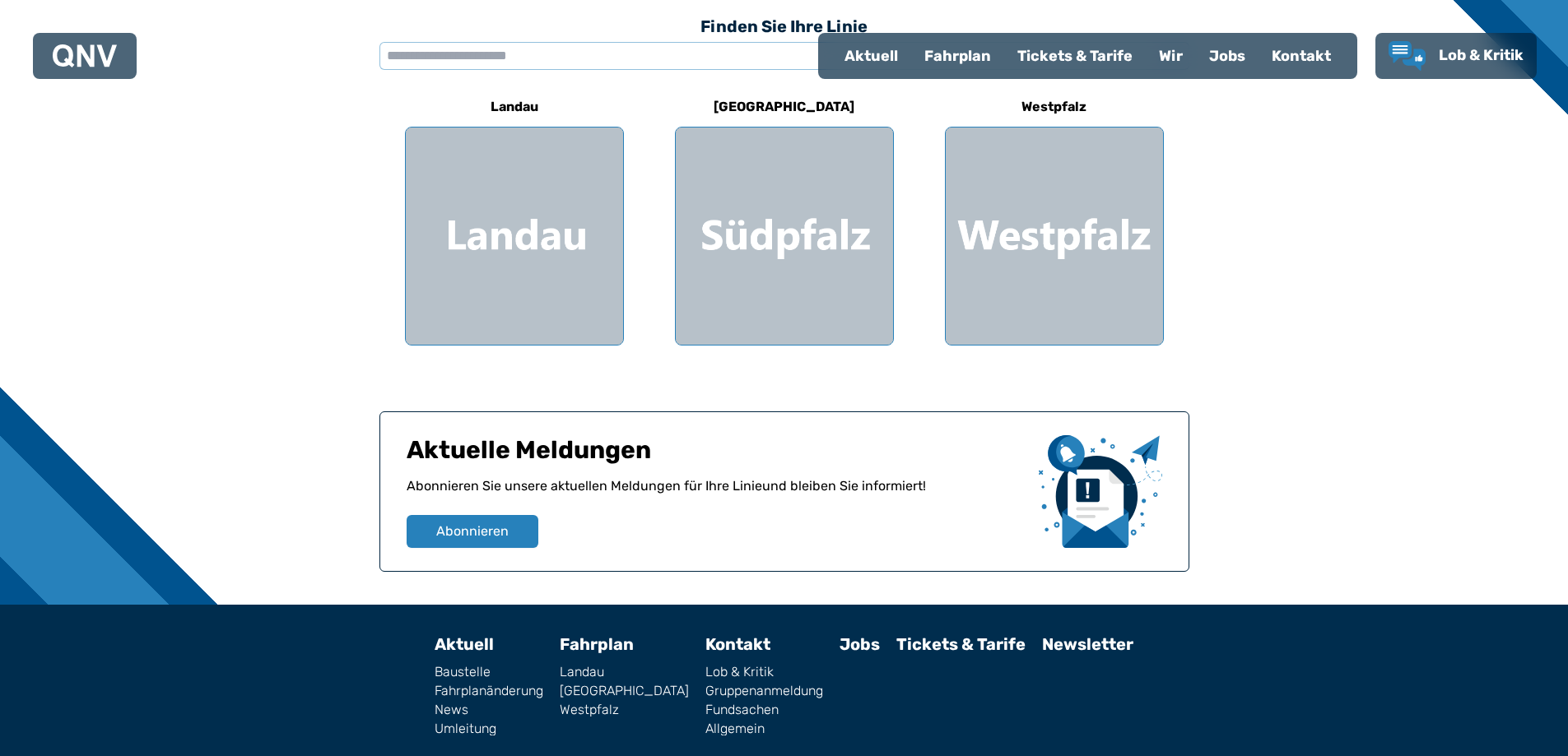
click at [516, 691] on link "Fahrplanänderung" at bounding box center [489, 691] width 108 height 13
select select "*"
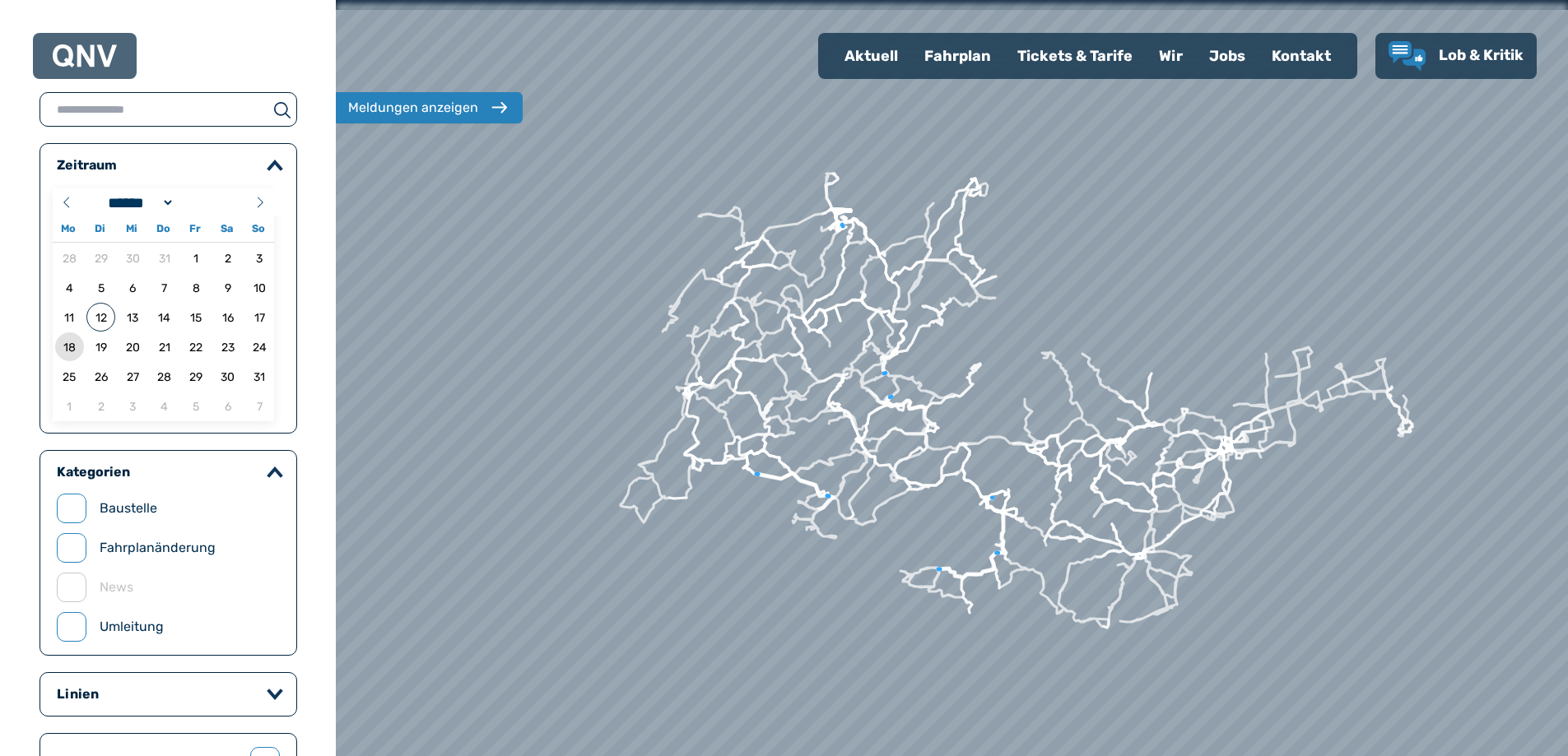
click at [65, 351] on span "18" at bounding box center [69, 347] width 28 height 28
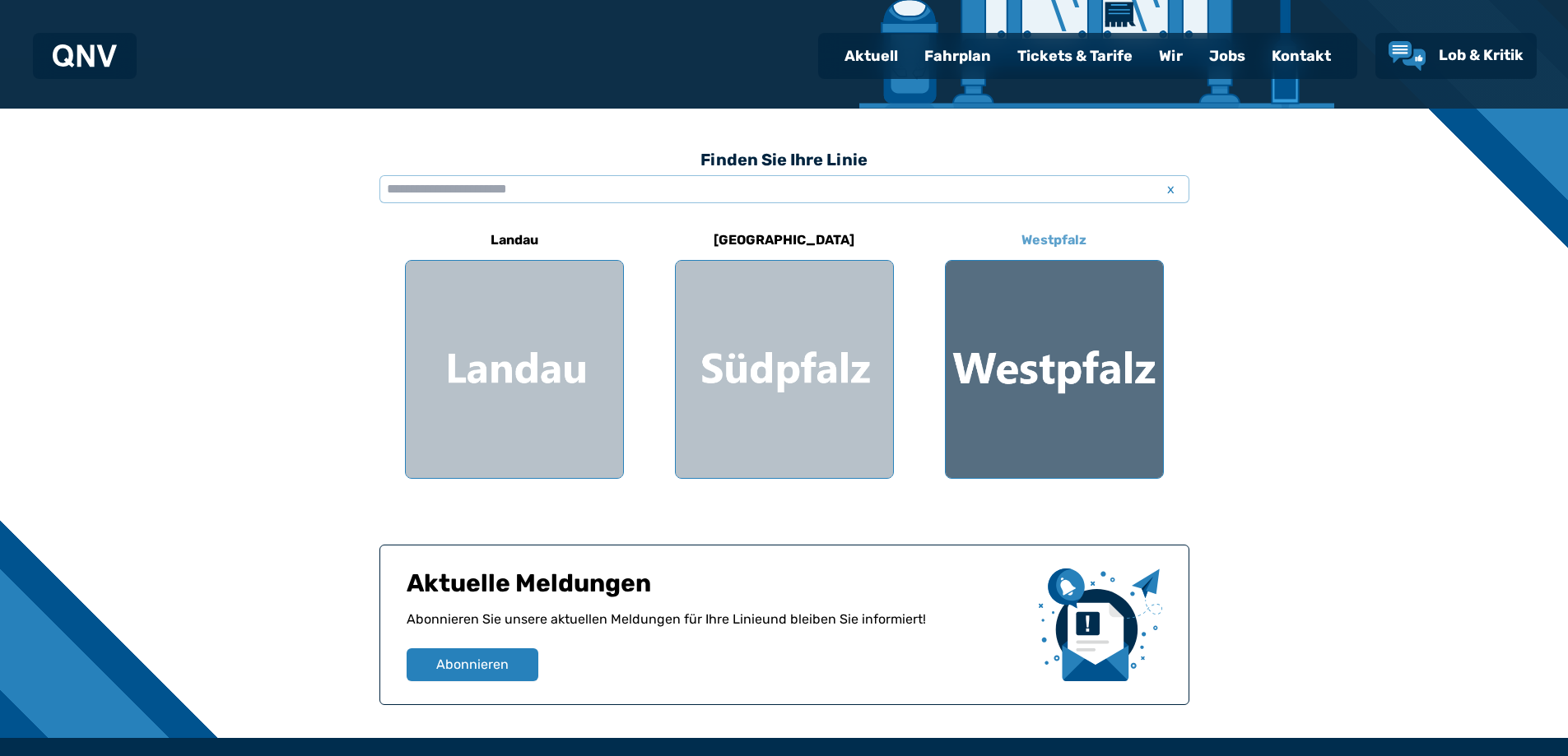
scroll to position [493, 0]
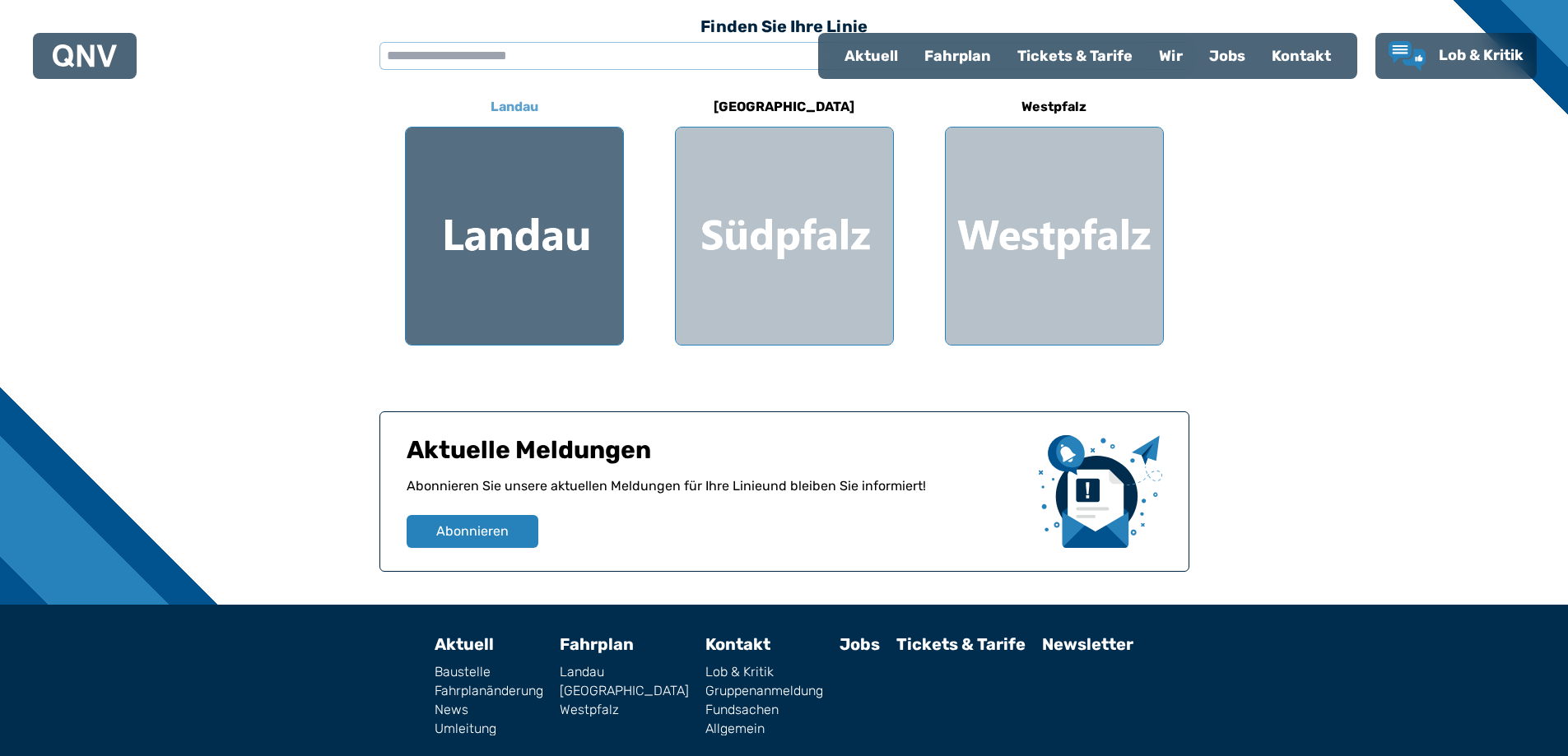
click at [498, 261] on div at bounding box center [514, 236] width 217 height 217
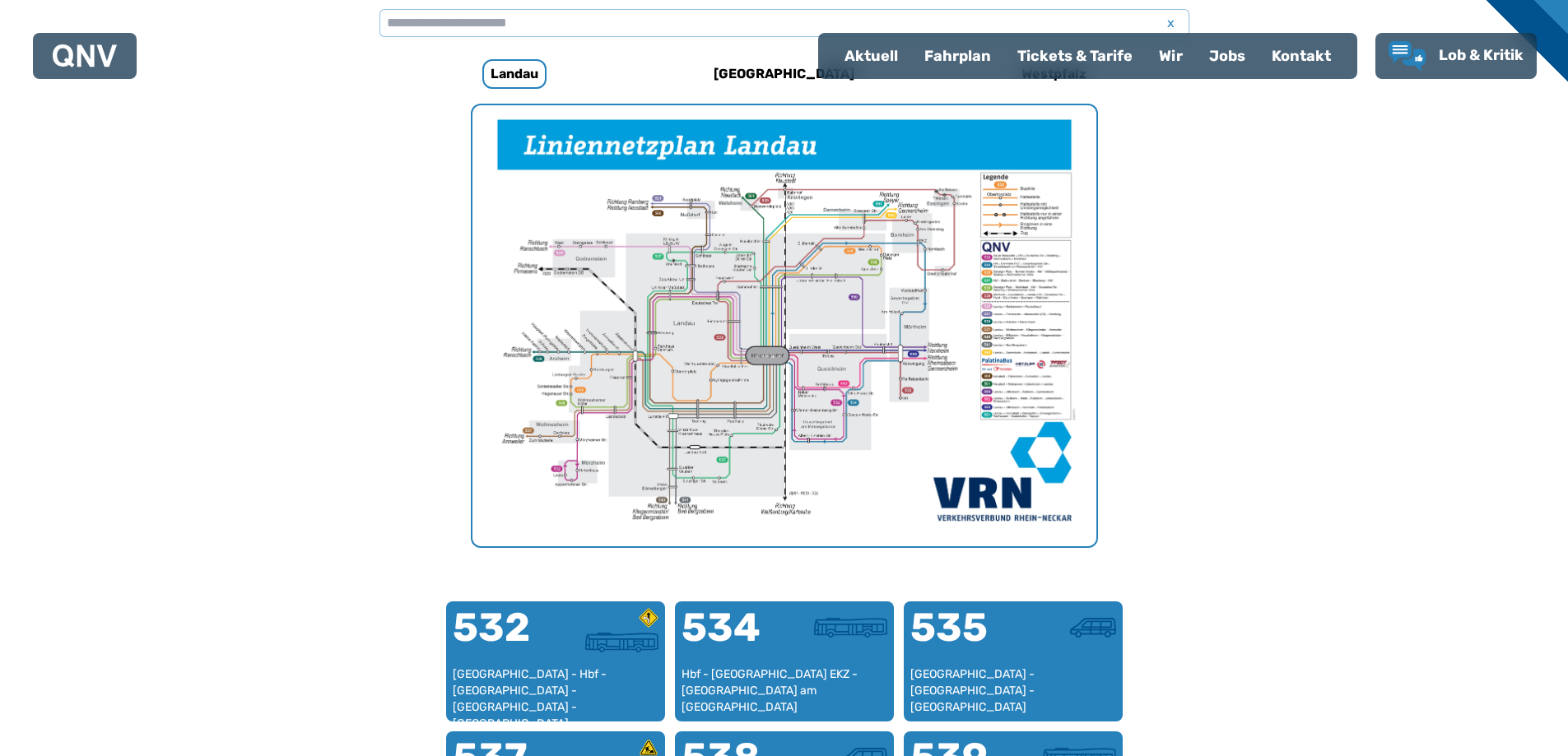
scroll to position [425, 0]
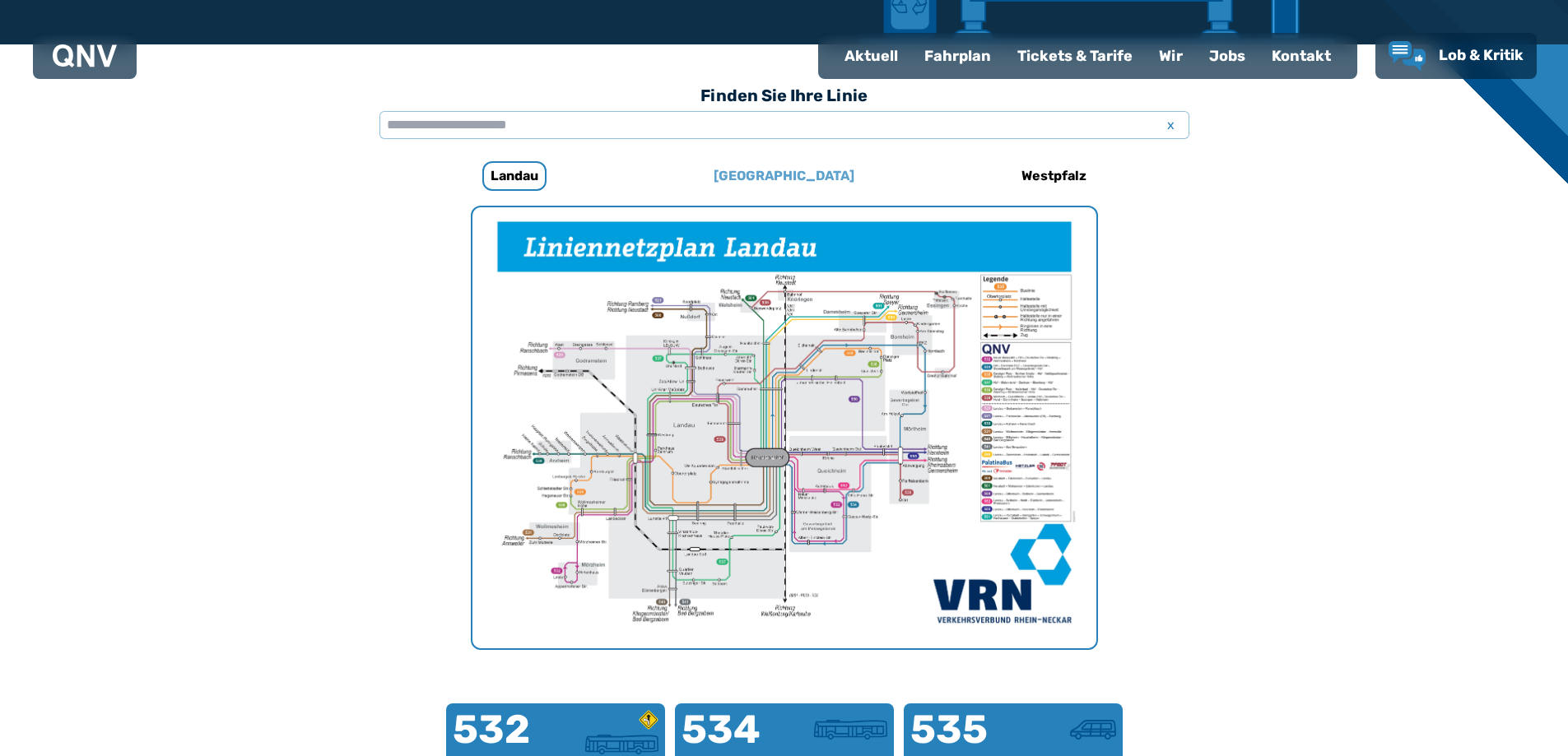
click at [791, 172] on h6 "[GEOGRAPHIC_DATA]" at bounding box center [784, 177] width 154 height 27
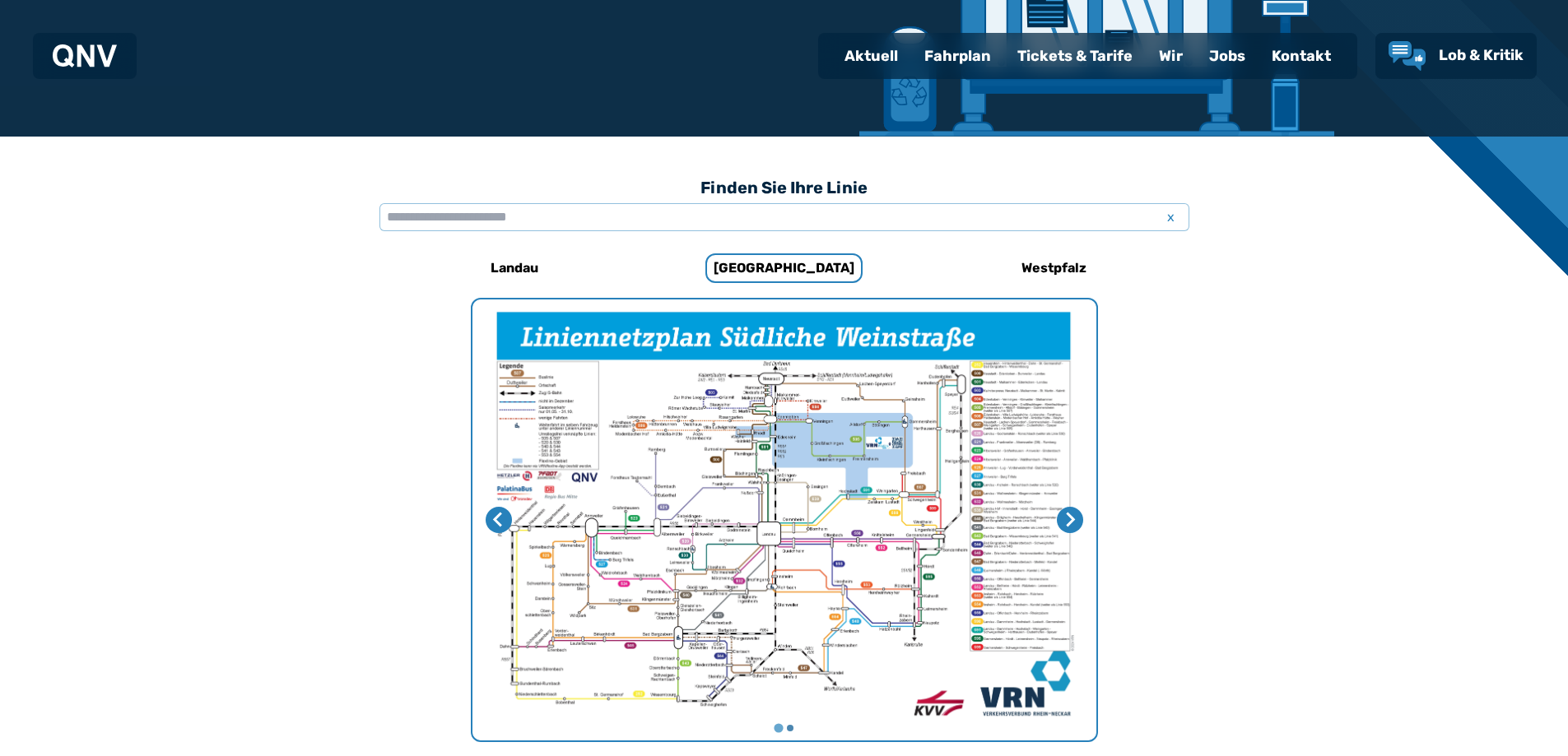
scroll to position [260, 0]
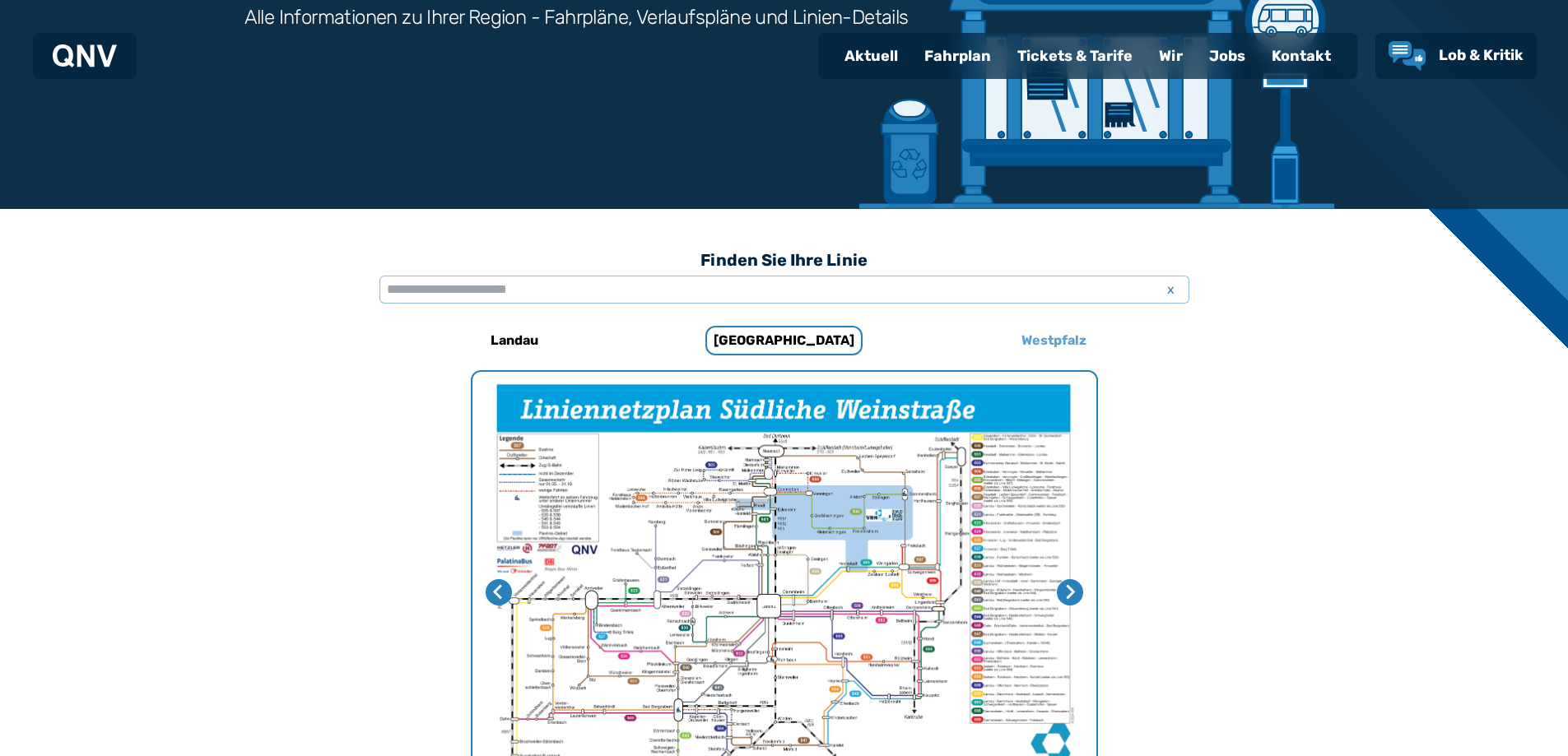
click at [1061, 340] on h6 "Westpfalz" at bounding box center [1054, 341] width 78 height 27
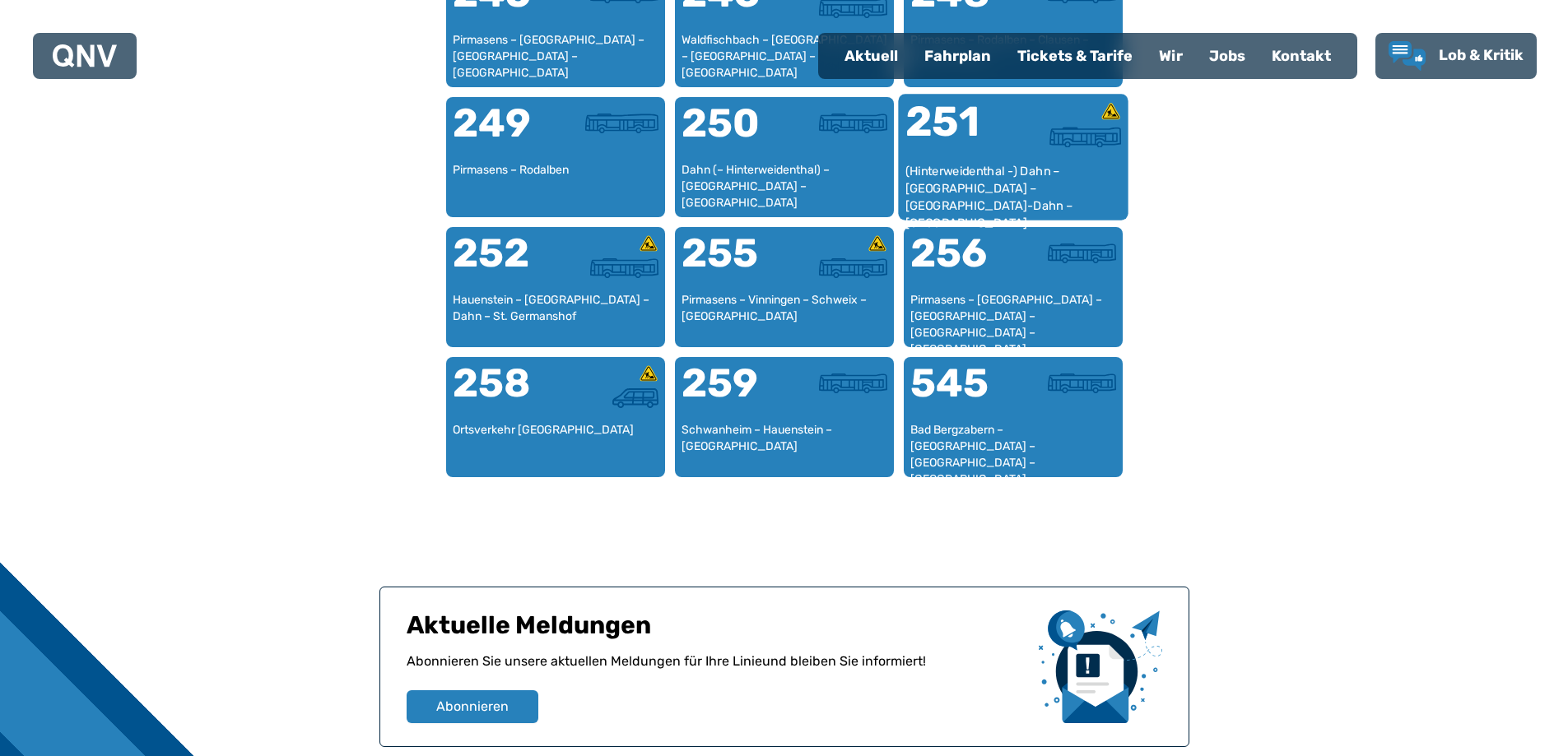
scroll to position [2303, 0]
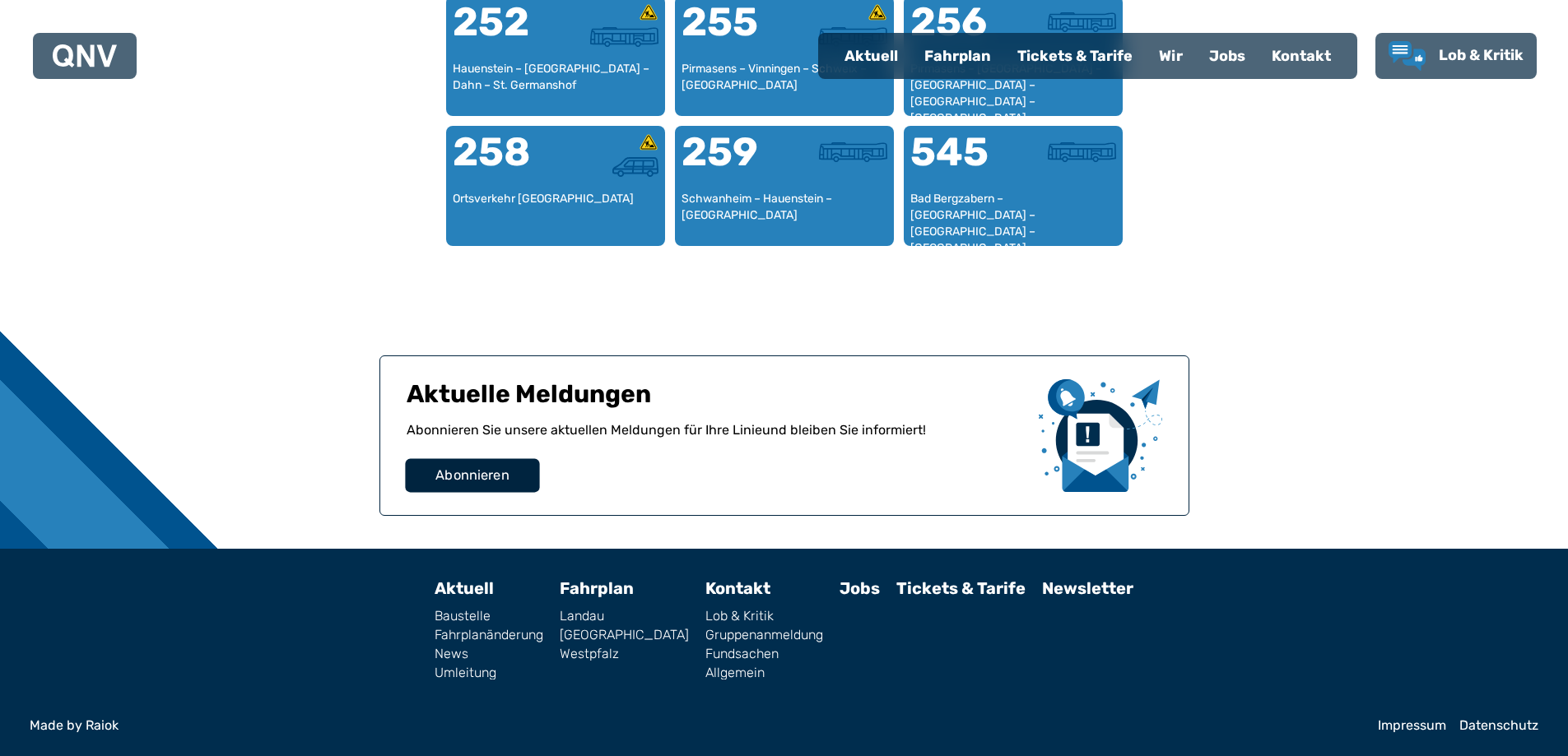
click at [508, 472] on span "Abonnieren" at bounding box center [472, 476] width 74 height 20
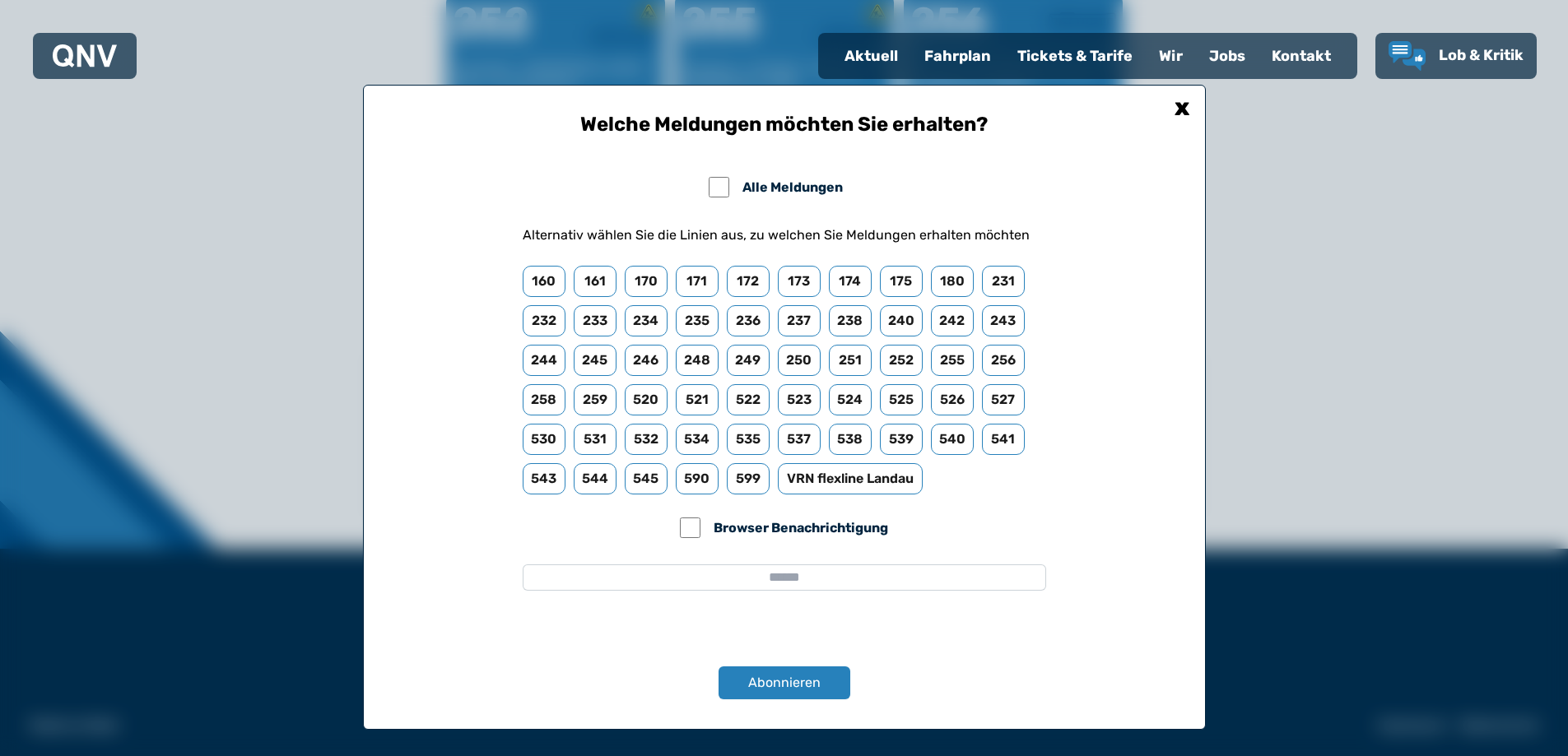
click at [787, 586] on input "email" at bounding box center [784, 578] width 524 height 27
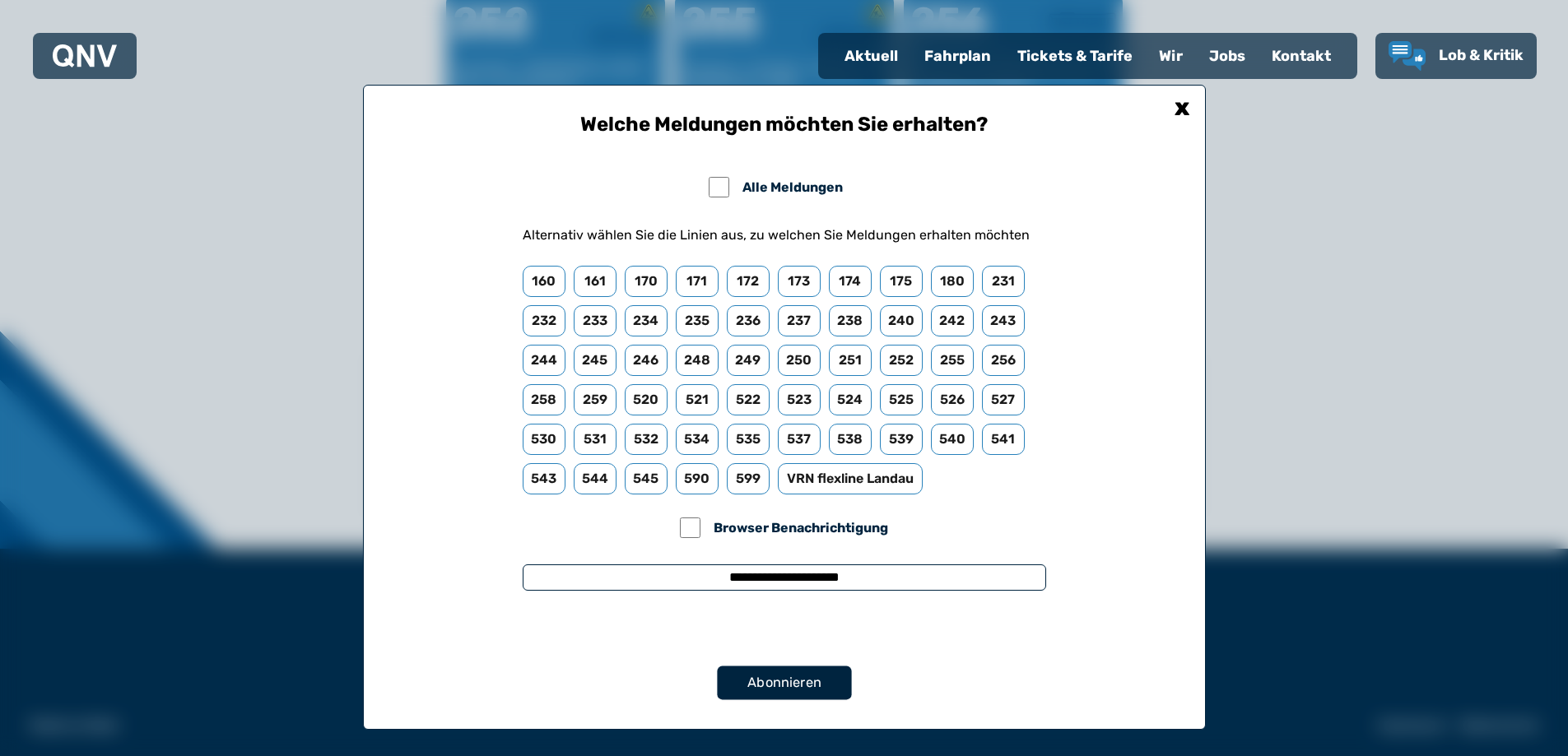
type input "**********"
click at [802, 681] on span "Abonnieren" at bounding box center [784, 682] width 74 height 20
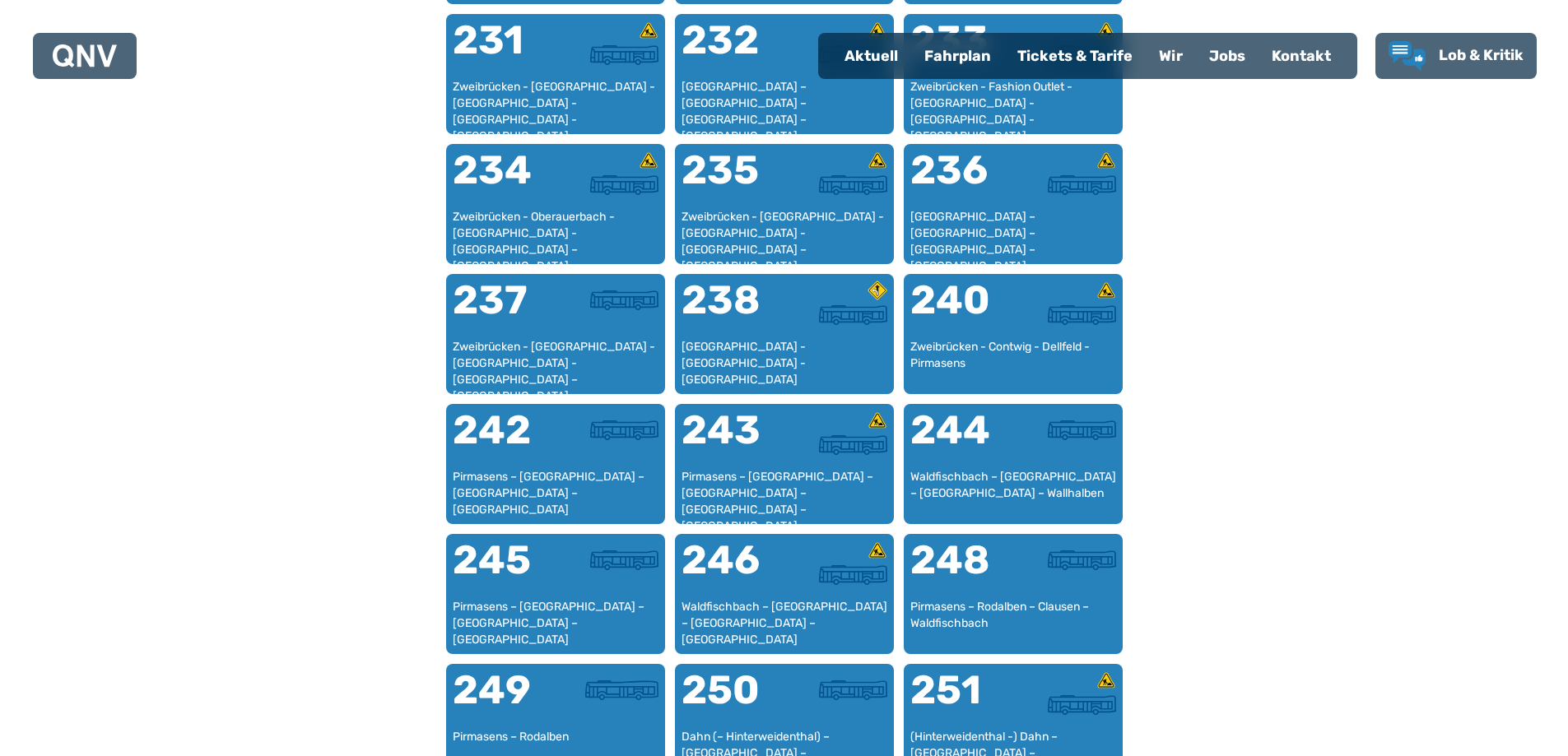
scroll to position [1480, 0]
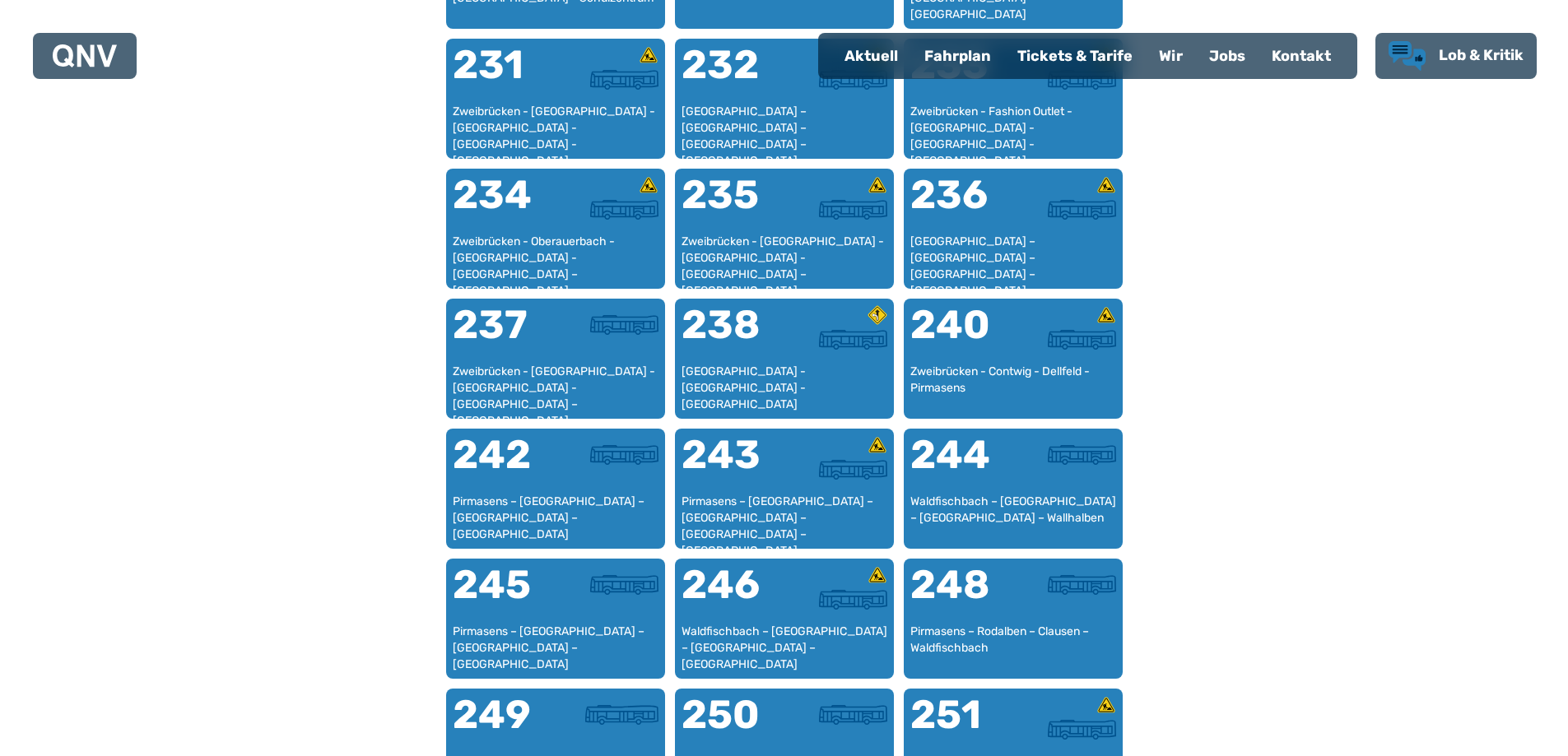
click at [1472, 57] on span "Lob & Kritik" at bounding box center [1481, 55] width 85 height 18
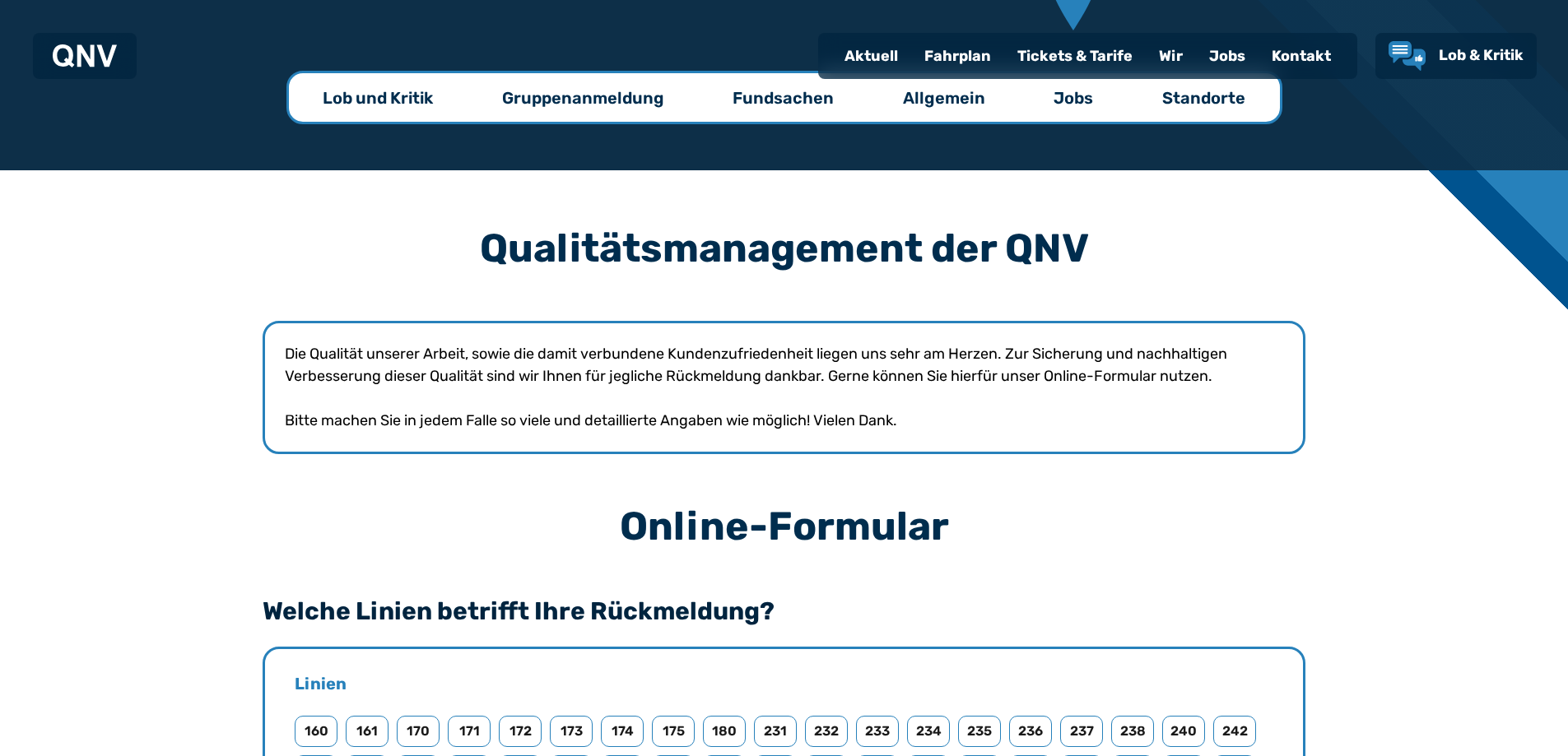
scroll to position [658, 0]
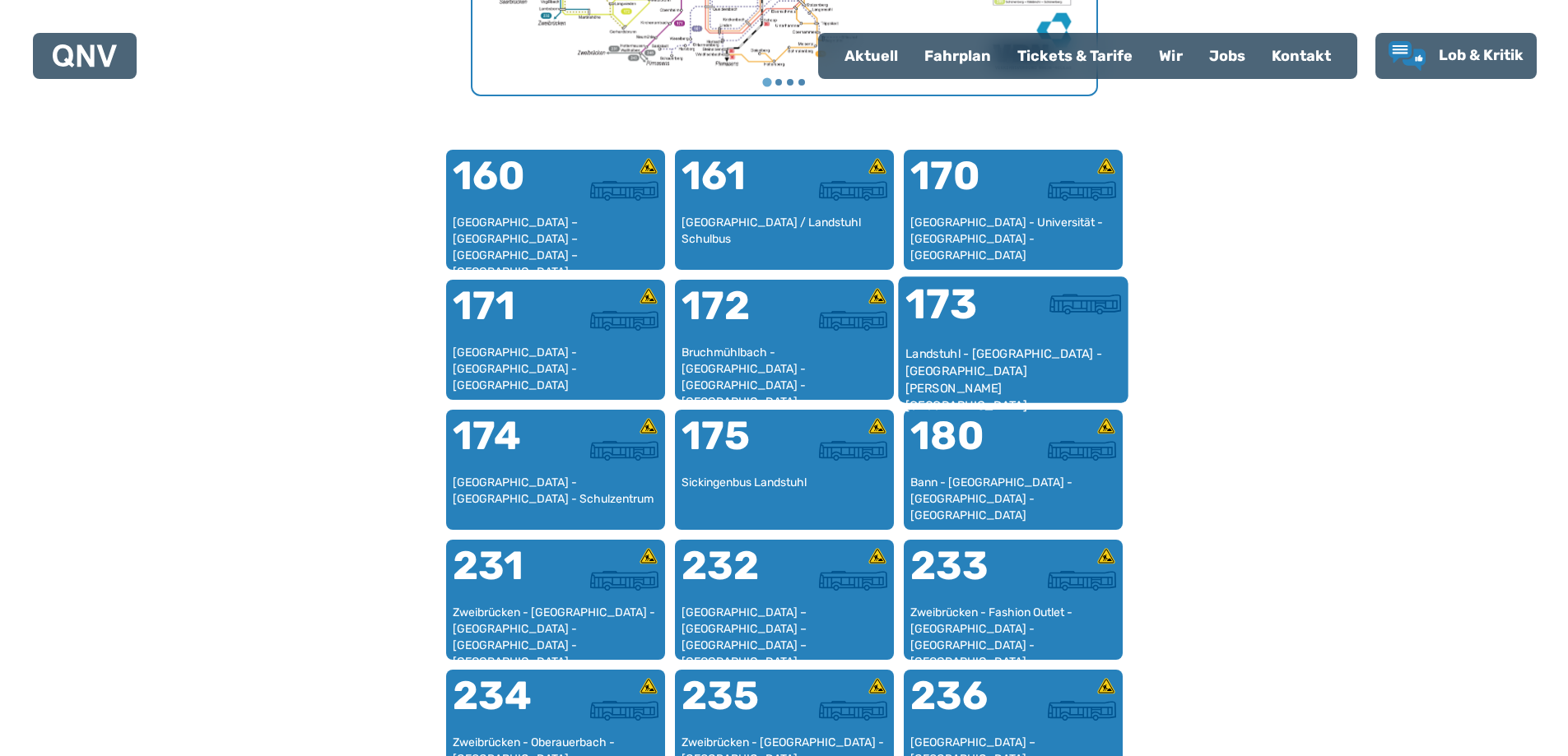
scroll to position [1165, 0]
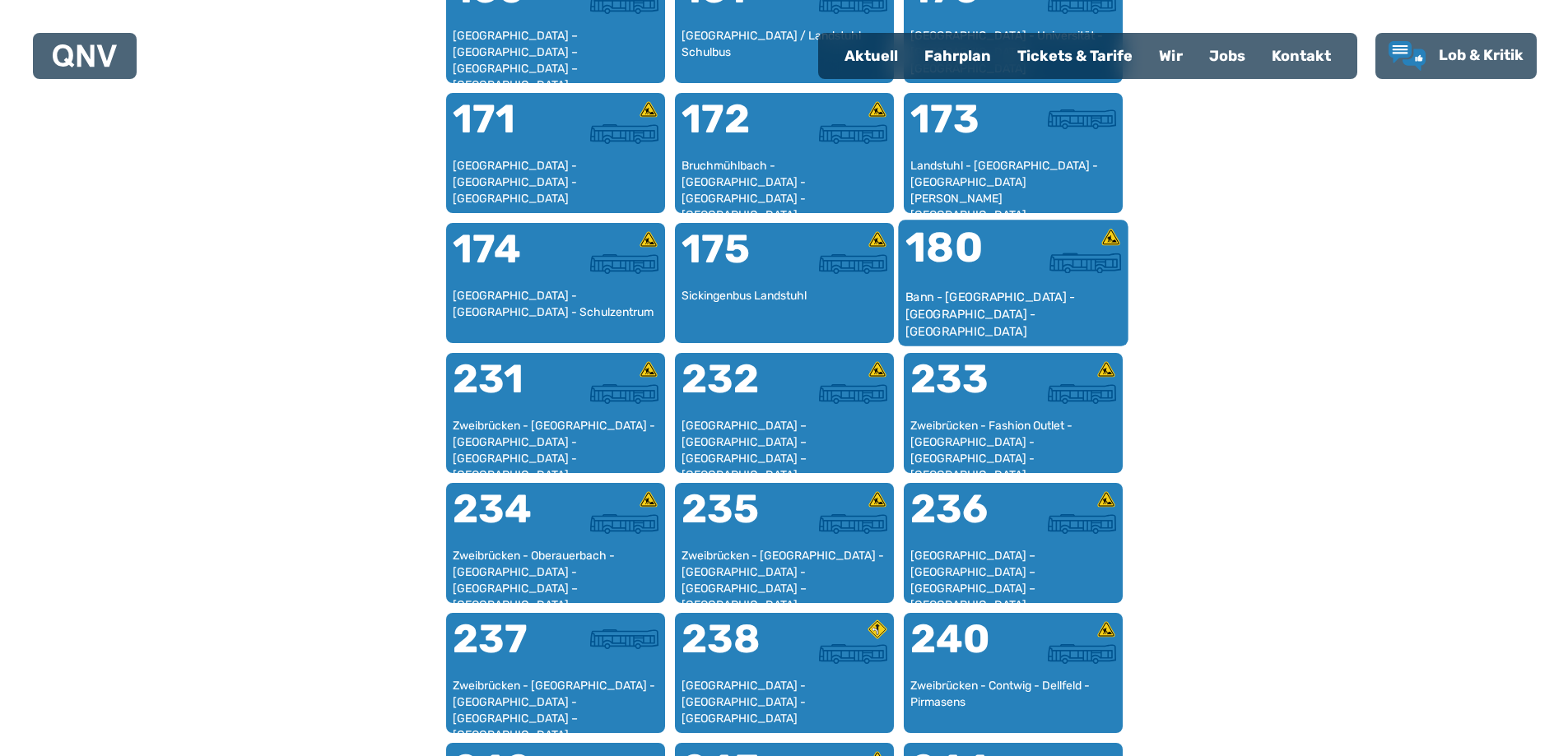
click at [1024, 304] on div "Bann - Queidersbach - Stelzenberg - Kaiserslautern" at bounding box center [1013, 314] width 217 height 51
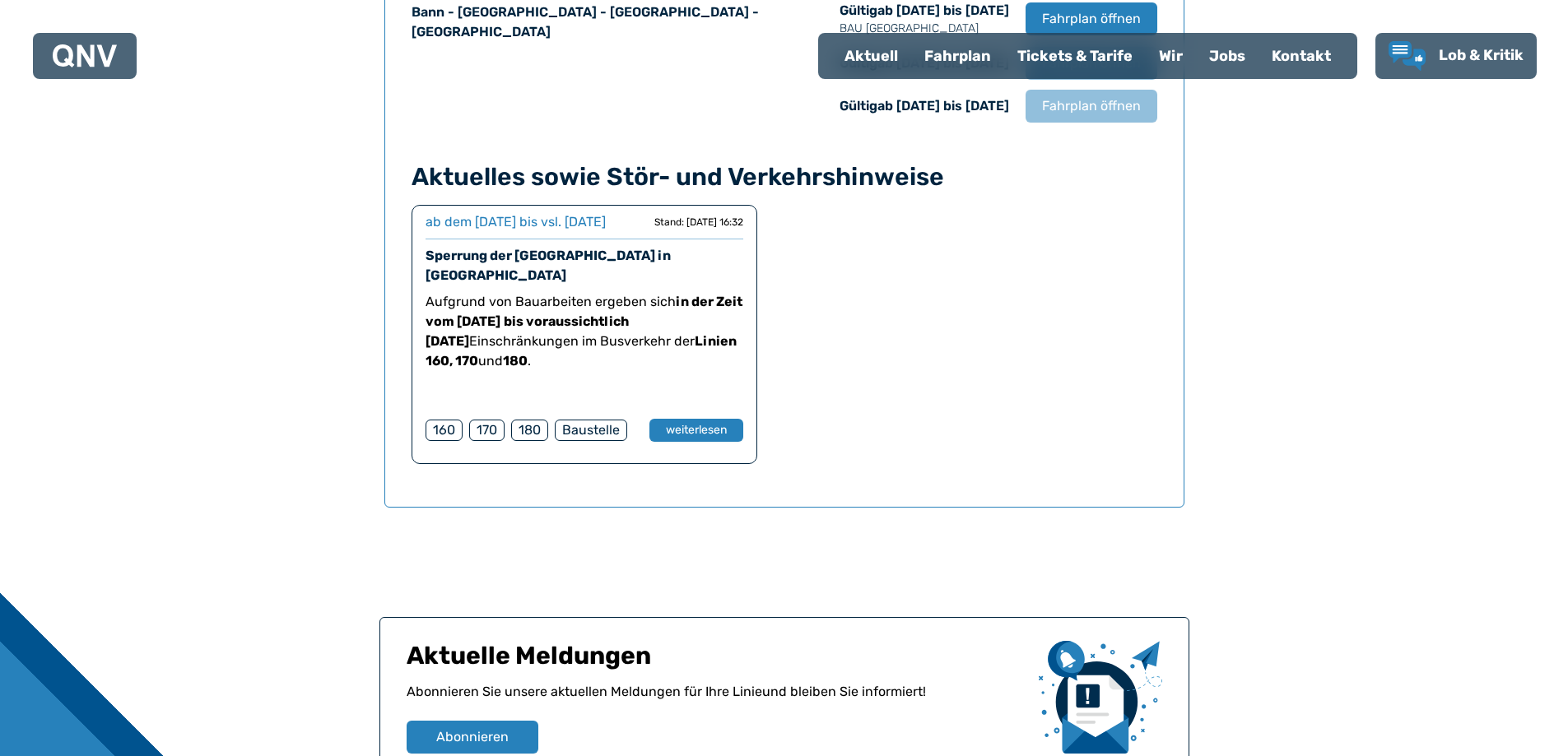
scroll to position [1249, 0]
click at [689, 442] on button "weiterlesen" at bounding box center [696, 429] width 96 height 24
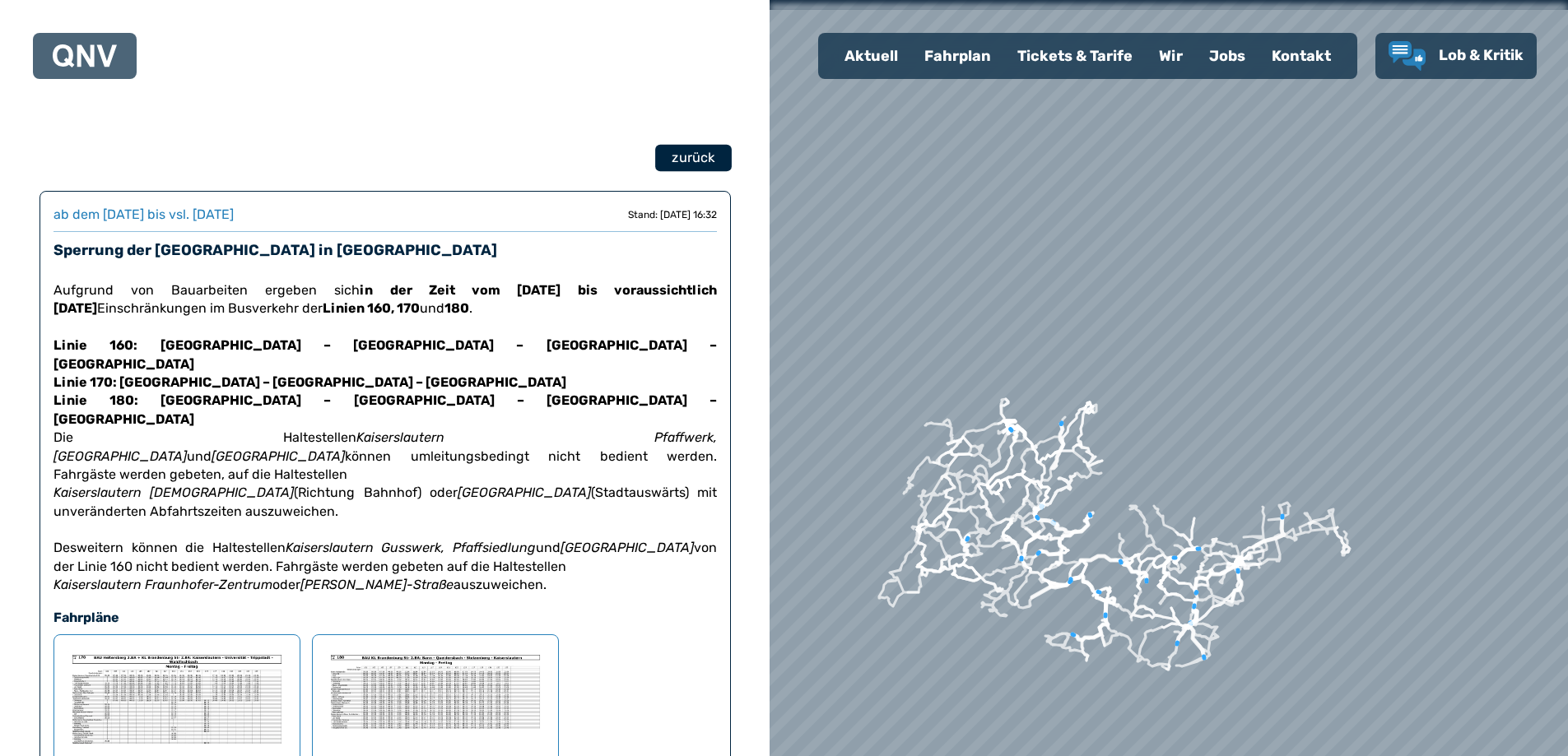
click at [686, 158] on span "zurück" at bounding box center [693, 158] width 43 height 20
select select "*"
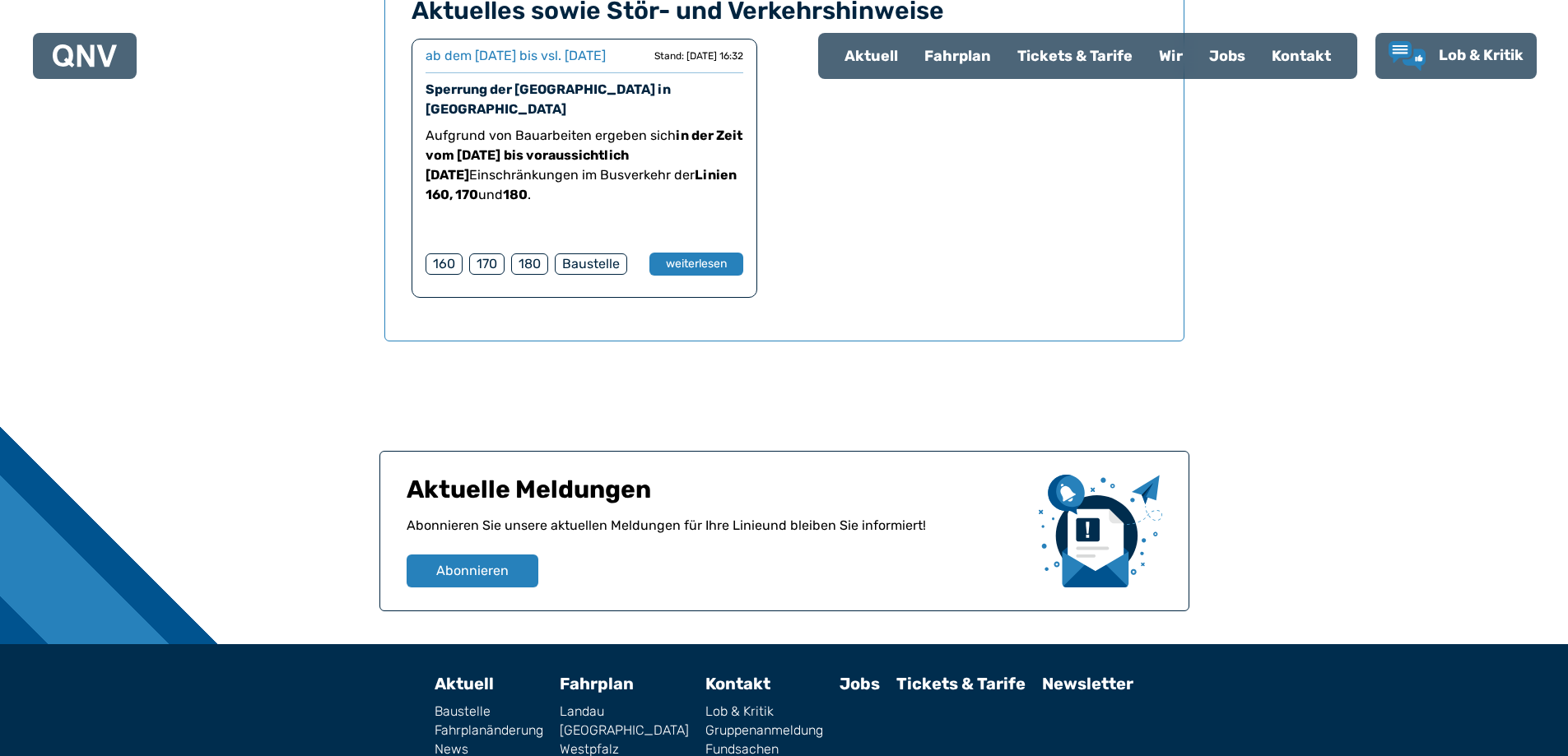
scroll to position [1530, 0]
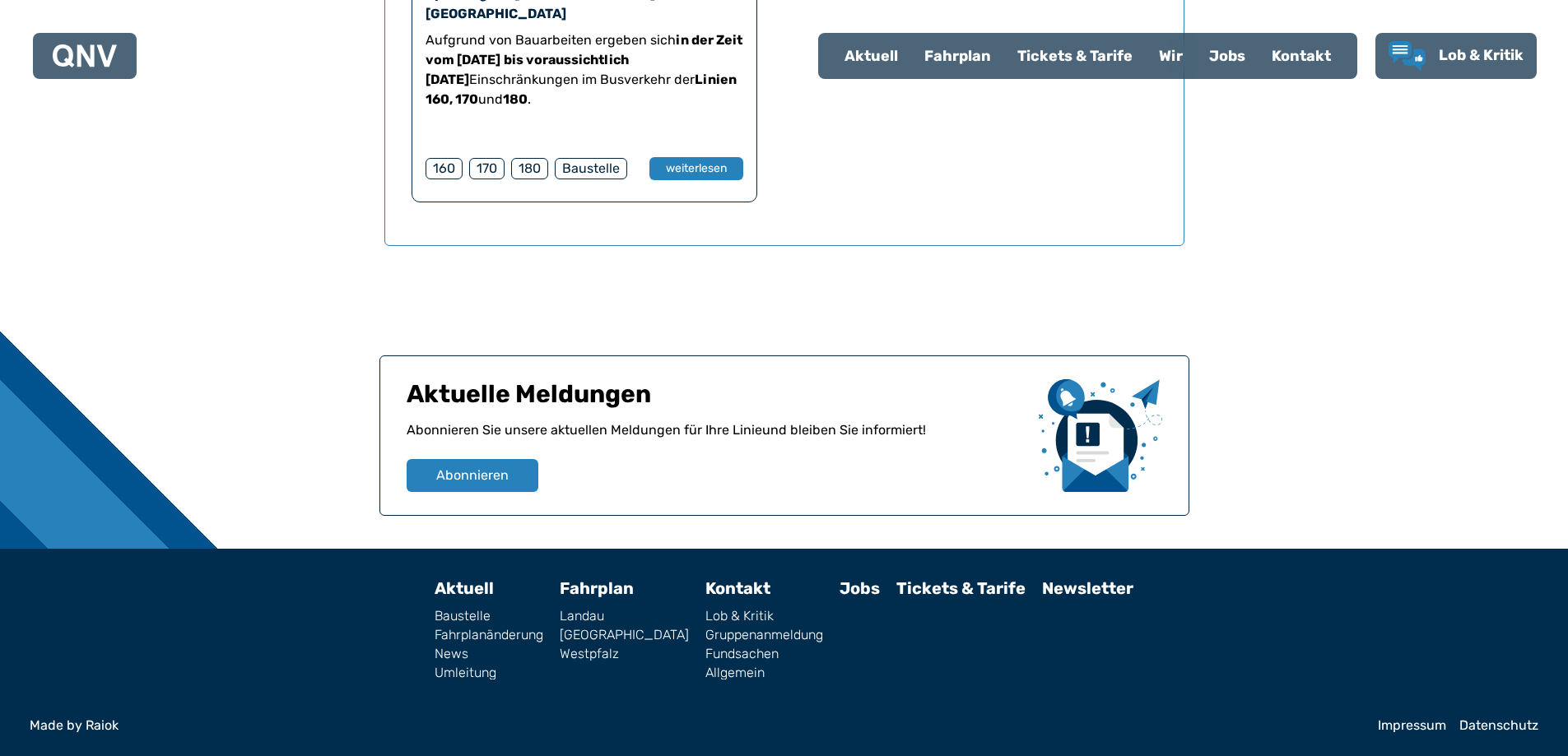
click at [630, 654] on link "Westpfalz" at bounding box center [625, 654] width 130 height 13
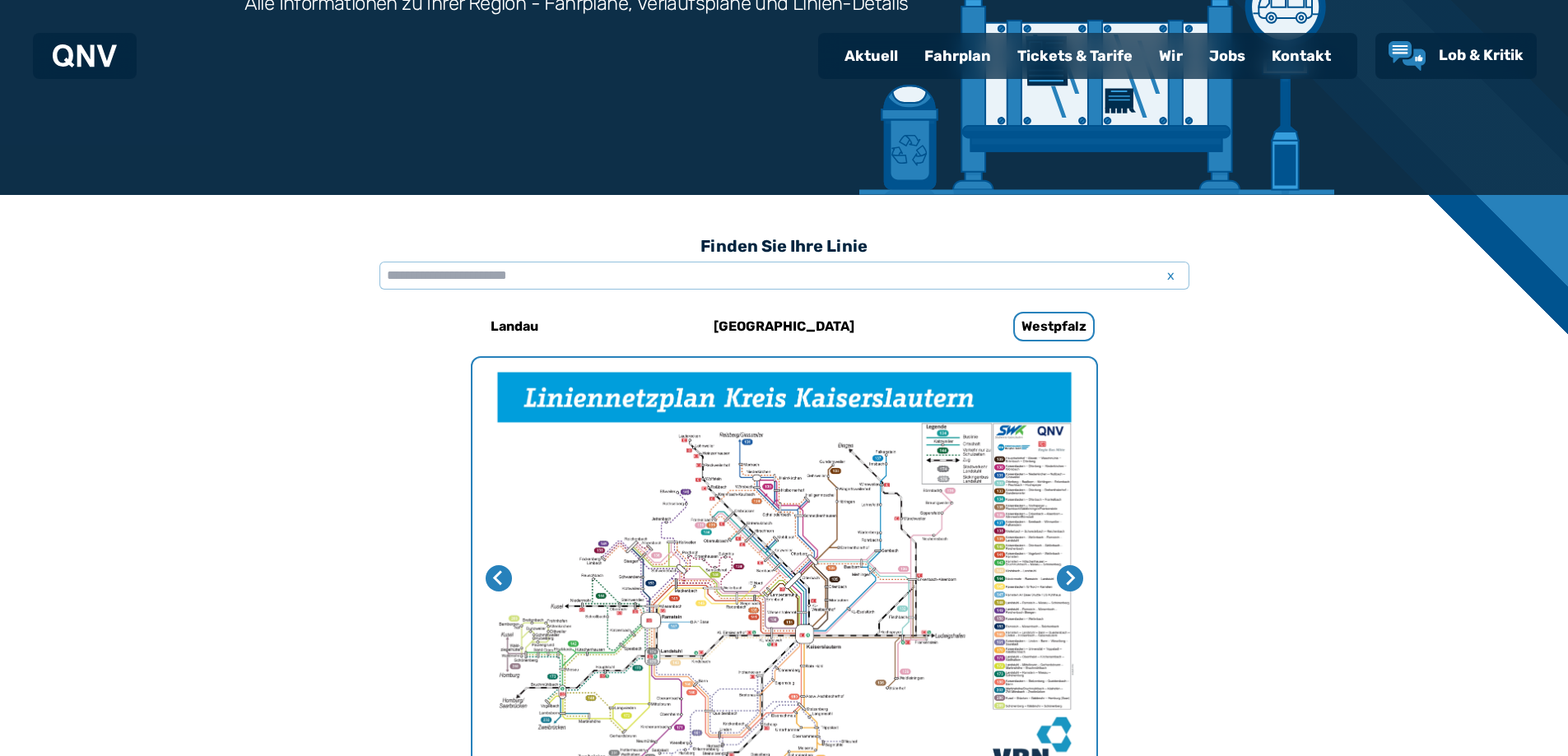
scroll to position [507, 0]
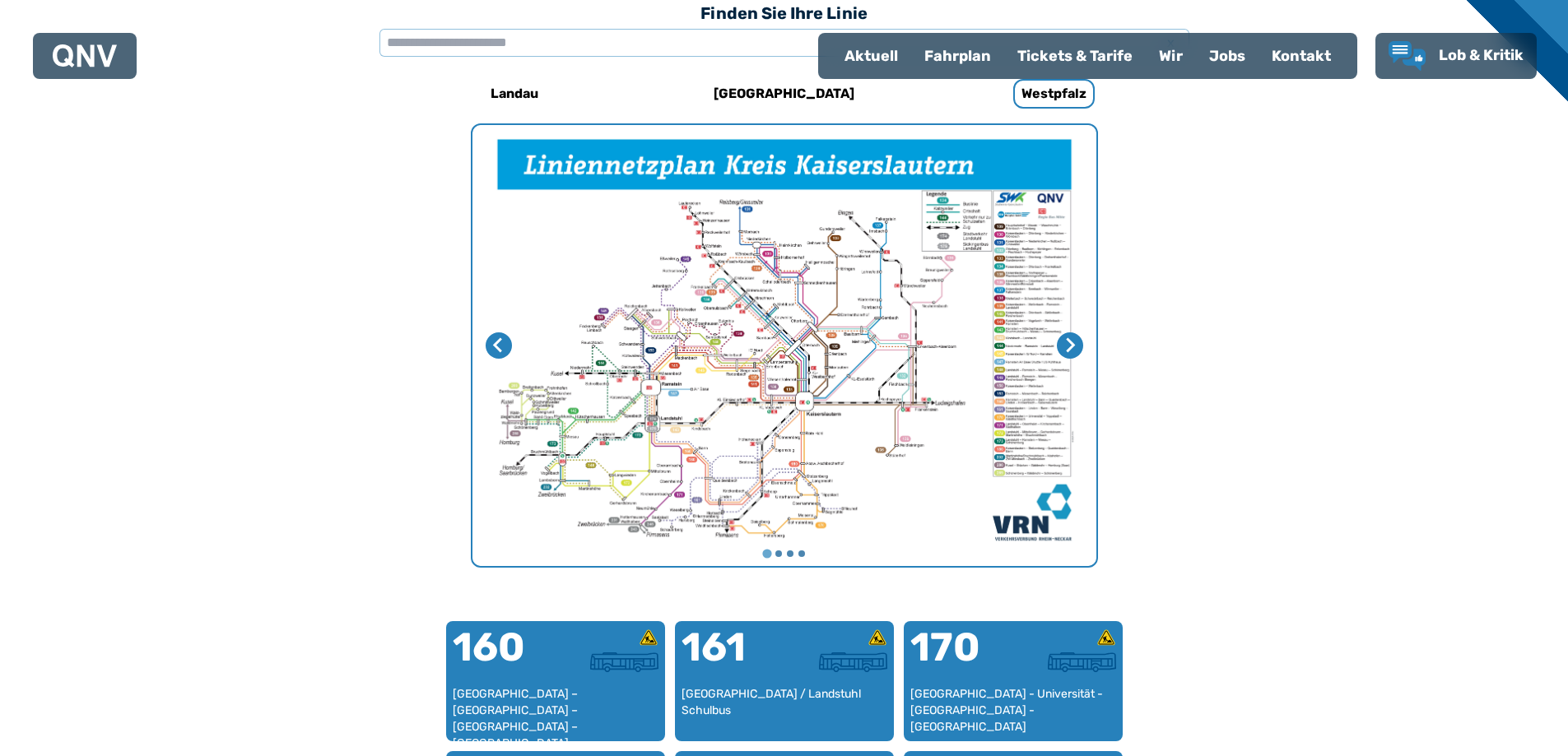
click at [1296, 54] on div "Kontakt" at bounding box center [1301, 56] width 85 height 43
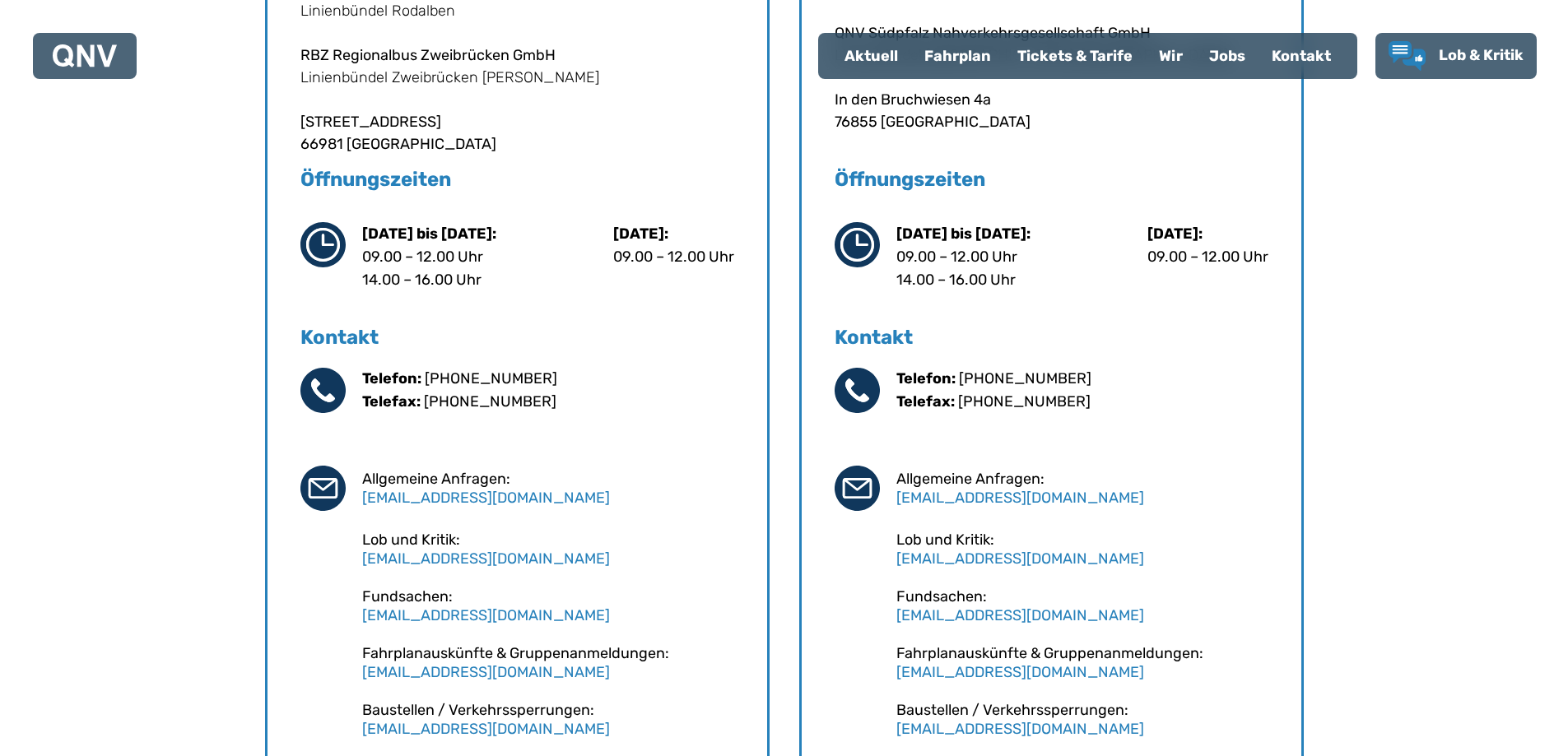
scroll to position [905, 0]
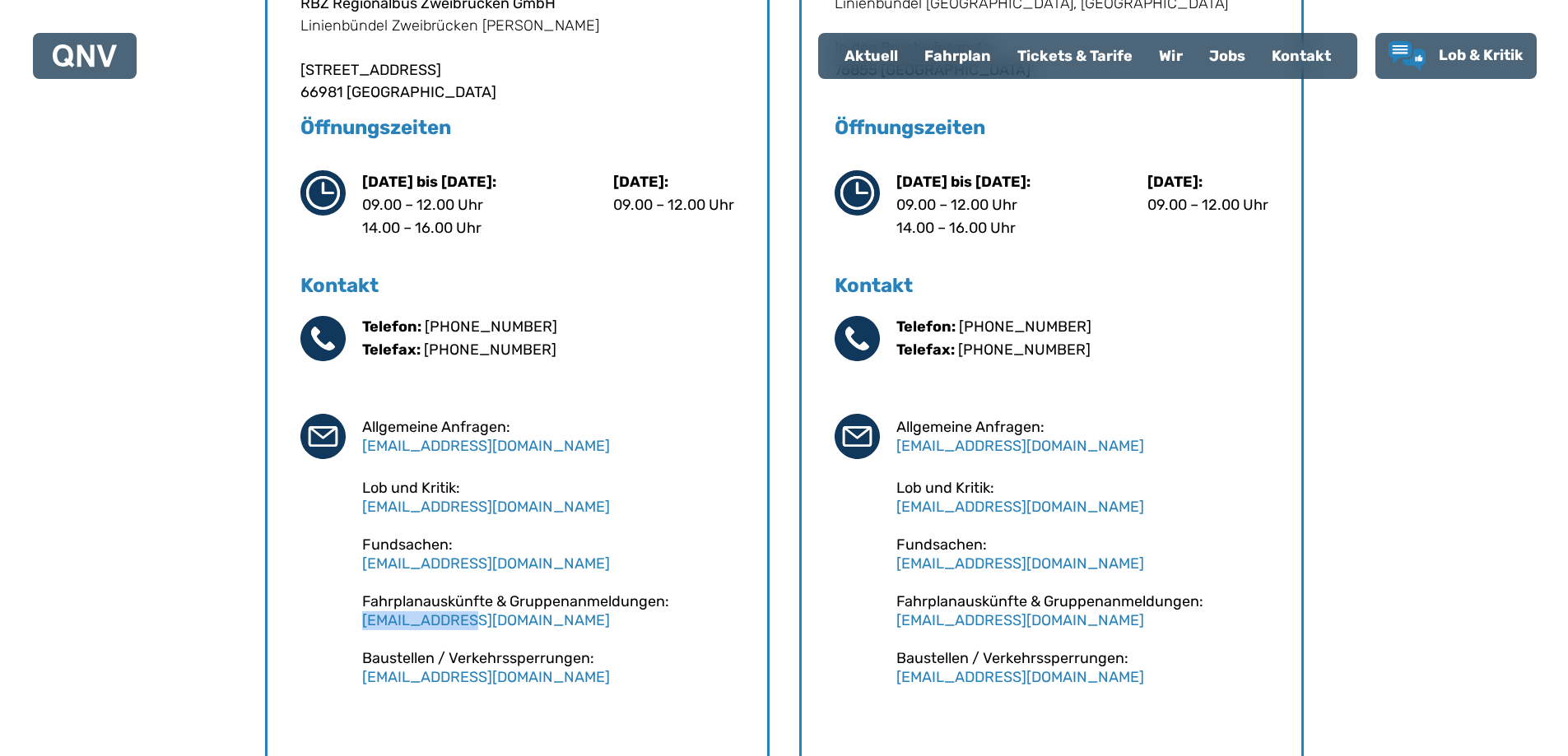
drag, startPoint x: 443, startPoint y: 622, endPoint x: 392, endPoint y: 605, distance: 53.8
click at [365, 627] on div "Fahrplanauskünfte & Gruppenanmeldungen: dispom@qnv.de" at bounding box center [548, 611] width 372 height 37
copy link "dispom@qnv.de"
drag, startPoint x: 506, startPoint y: 675, endPoint x: 363, endPoint y: 681, distance: 143.1
click at [363, 681] on div "Baustellen / Verkehrssperrungen: sperrungen@qnv.de" at bounding box center [548, 668] width 372 height 37
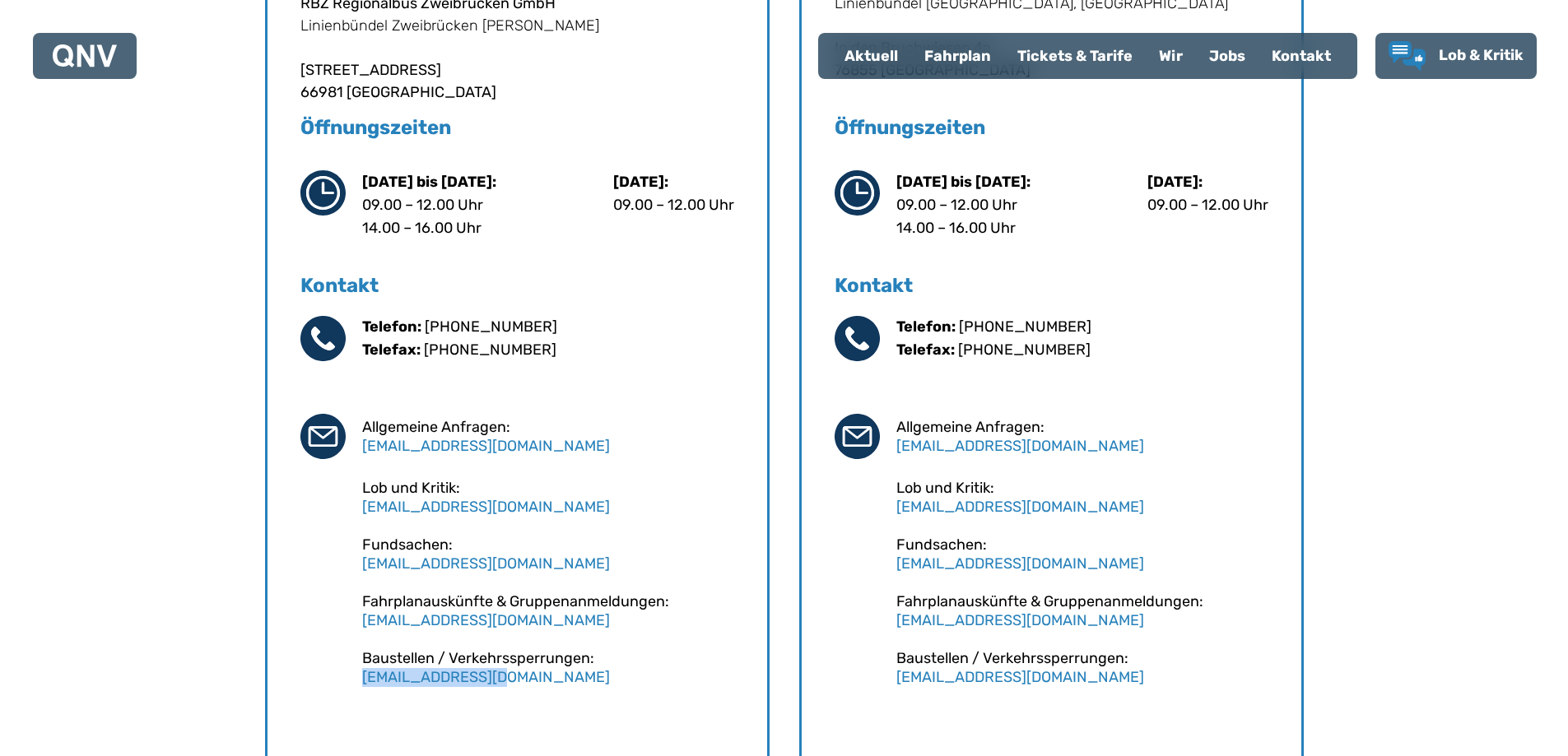
copy link "sperrungen@qnv.de"
